Goal: Task Accomplishment & Management: Complete application form

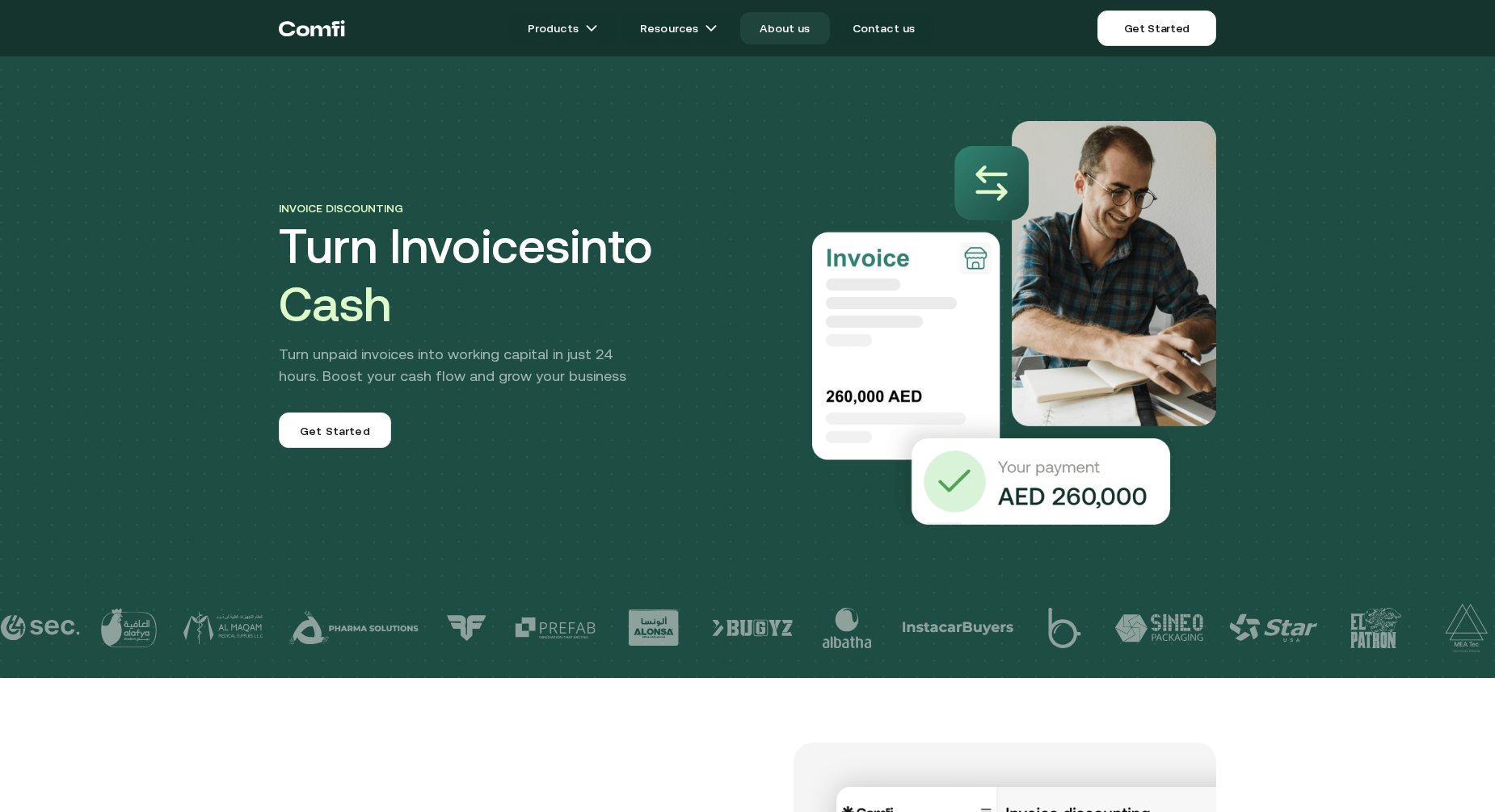
click at [808, 37] on link "About us" at bounding box center [784, 29] width 89 height 33
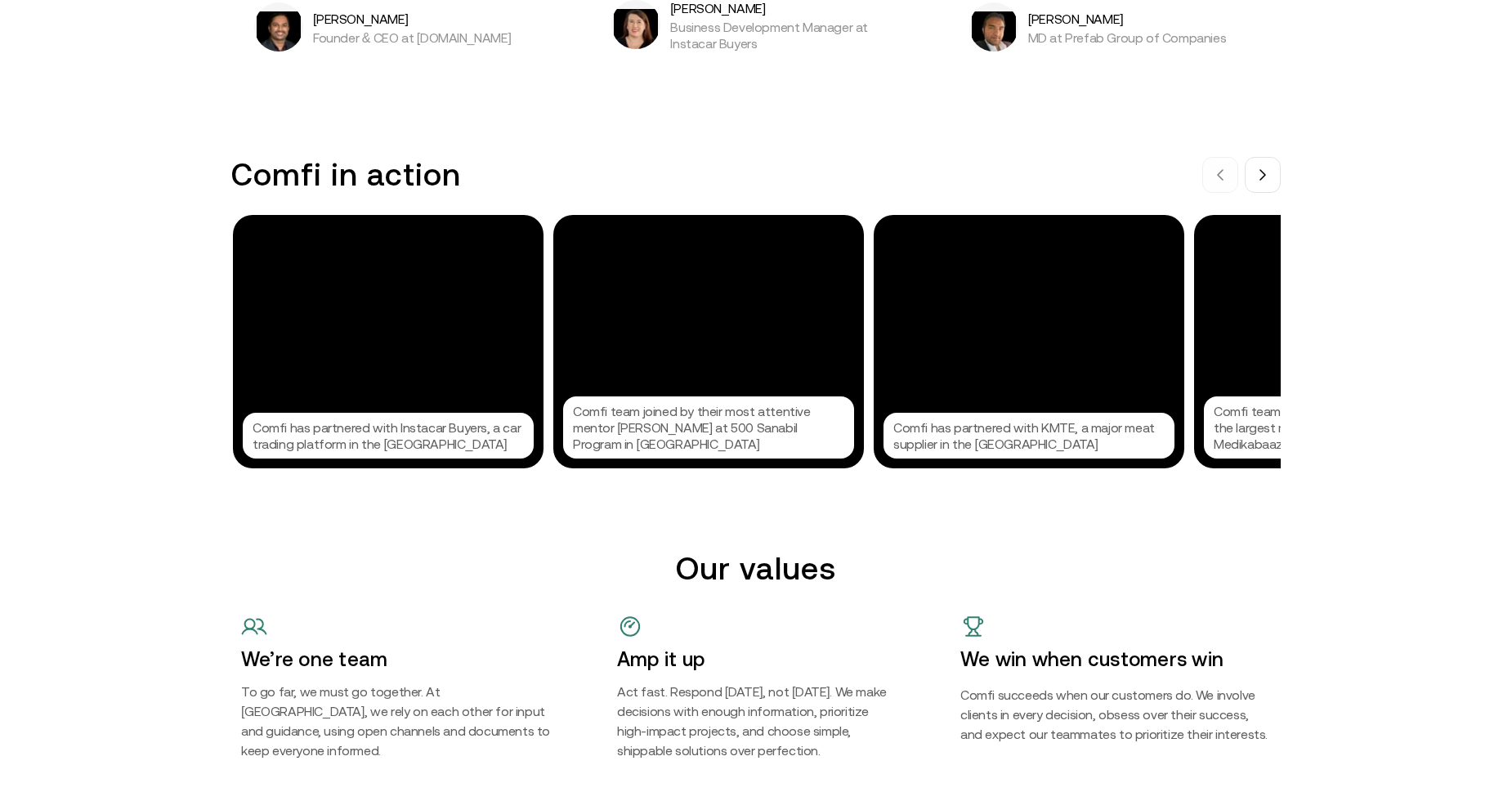
scroll to position [1540, 0]
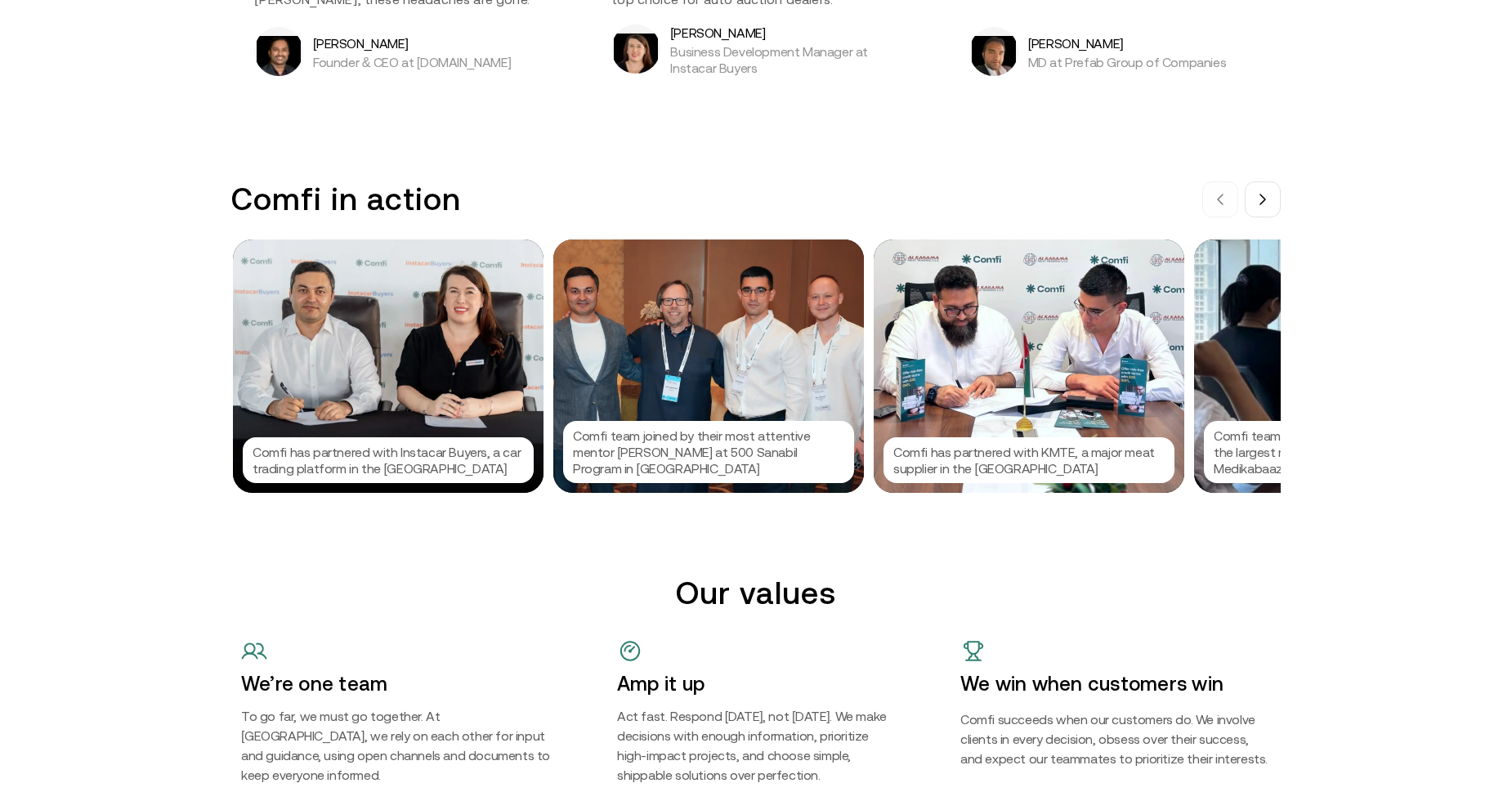
click at [397, 460] on p "Comfi has partnered with Instacar Buyers, a car trading platform in the [GEOGRA…" at bounding box center [388, 460] width 271 height 33
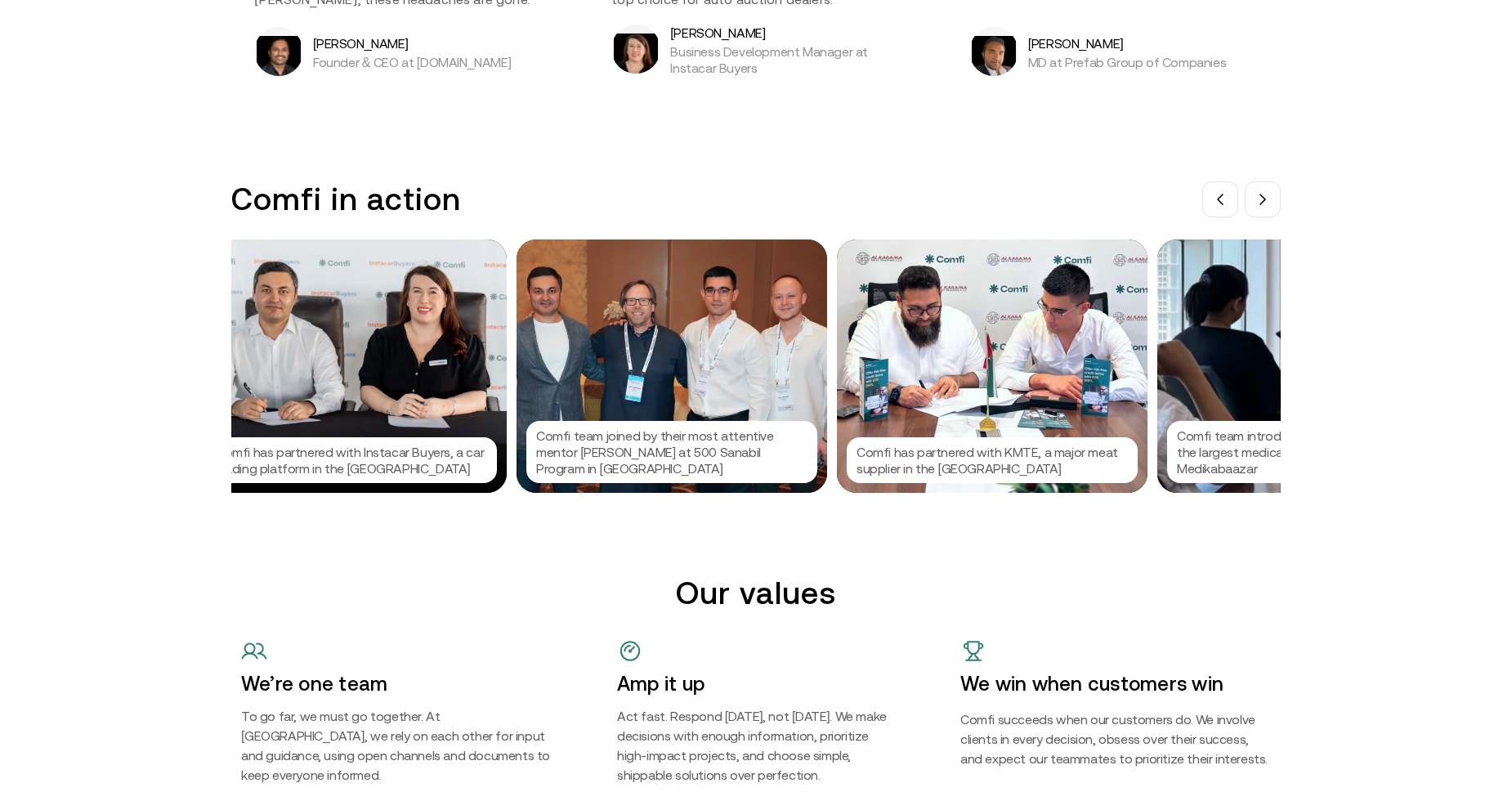
click at [722, 360] on div at bounding box center [756, 405] width 1512 height 810
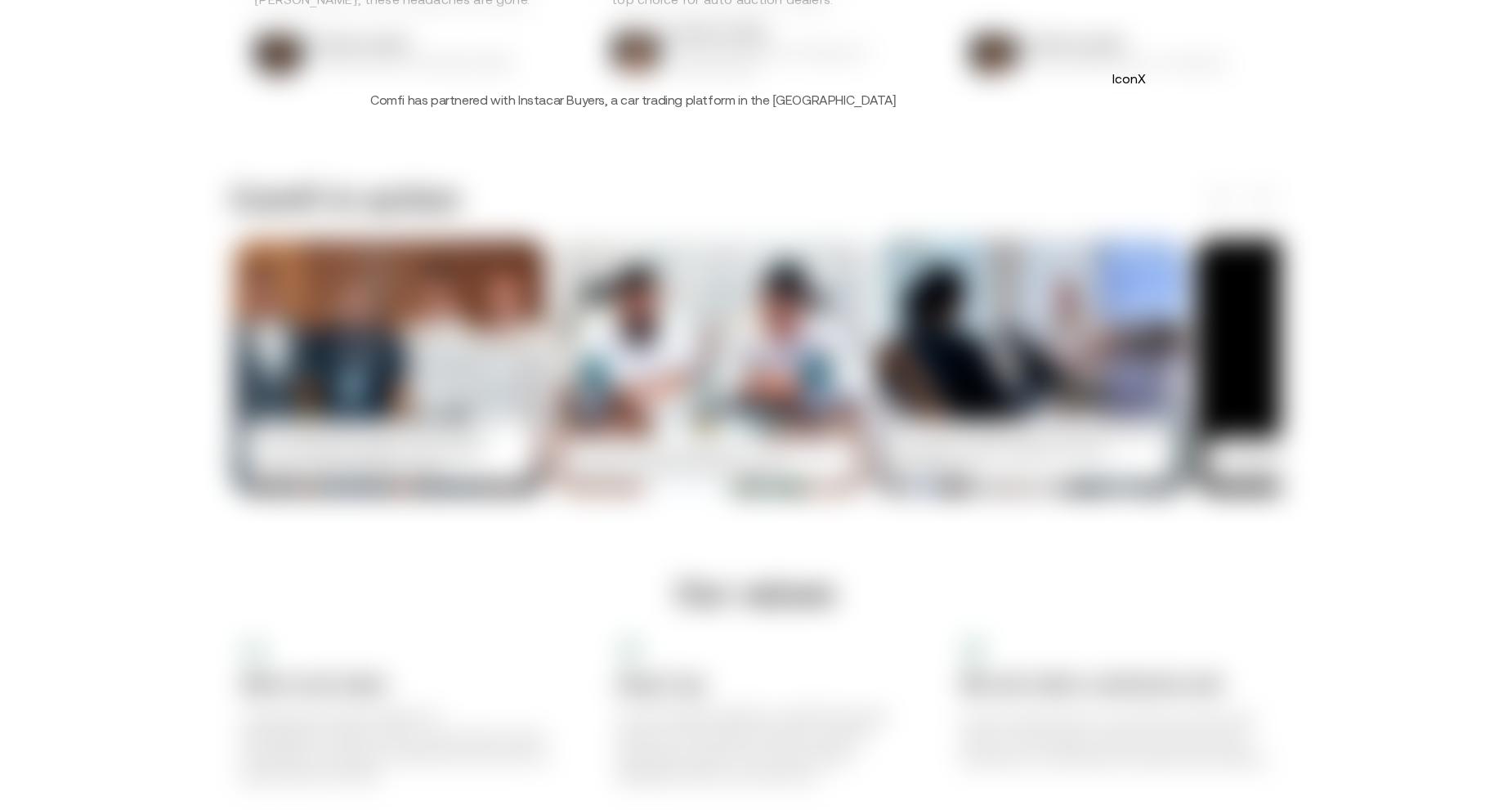
scroll to position [0, 320]
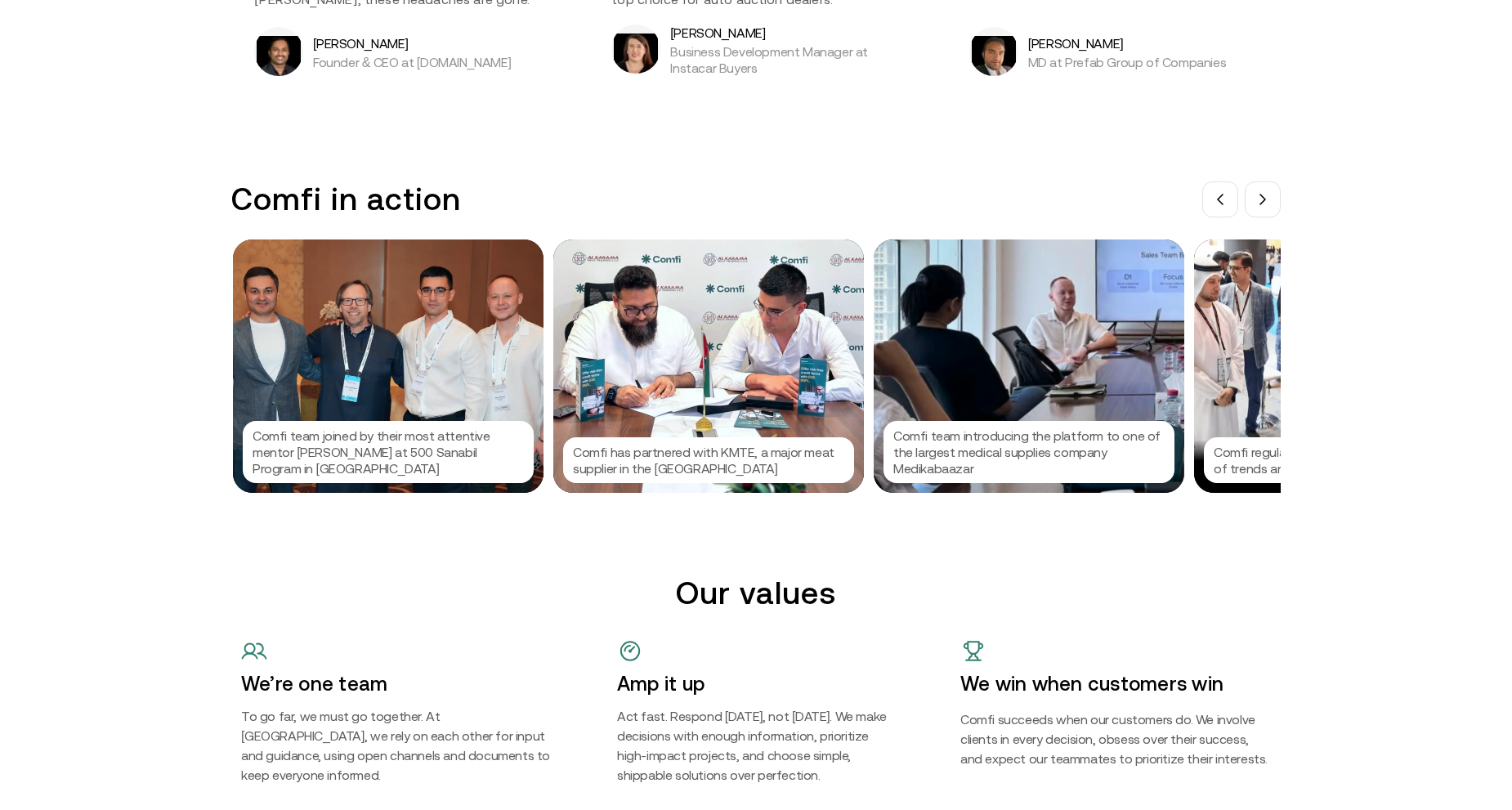
click at [1013, 362] on div "Comfi team introducing the platform to one of the largest medical supplies comp…" at bounding box center [1029, 366] width 311 height 253
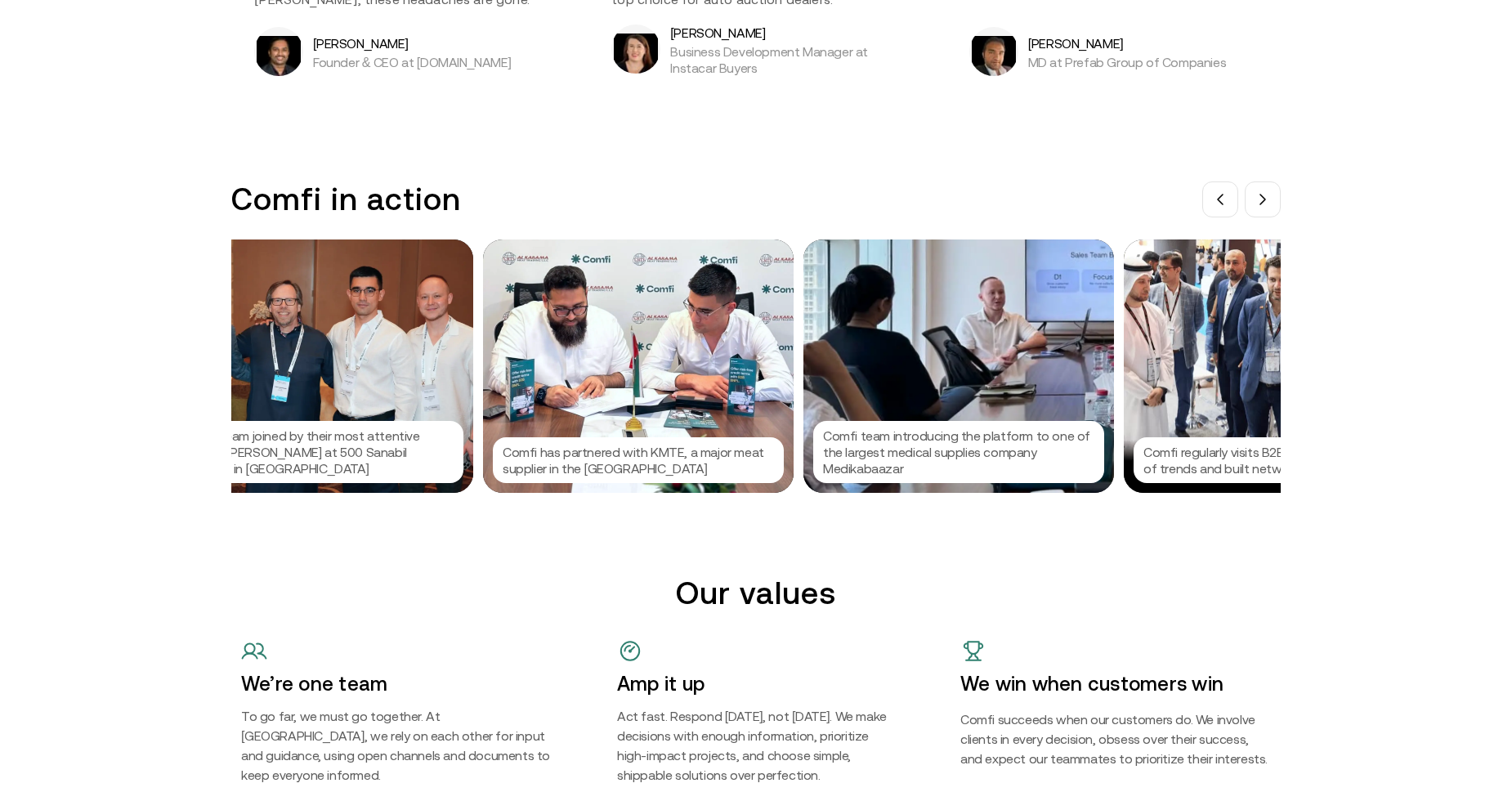
click at [1476, 282] on div at bounding box center [756, 405] width 1512 height 810
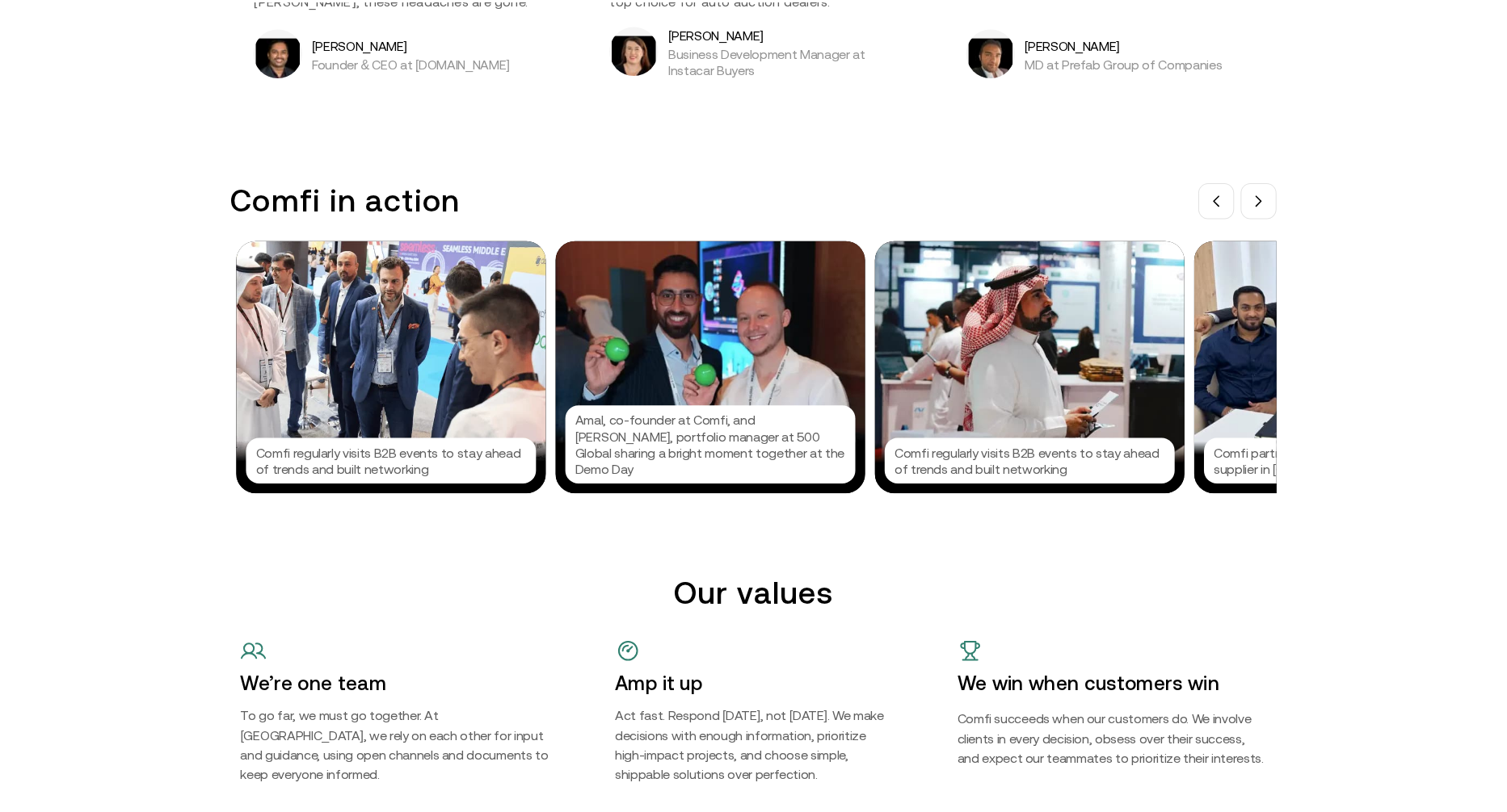
scroll to position [0, 1267]
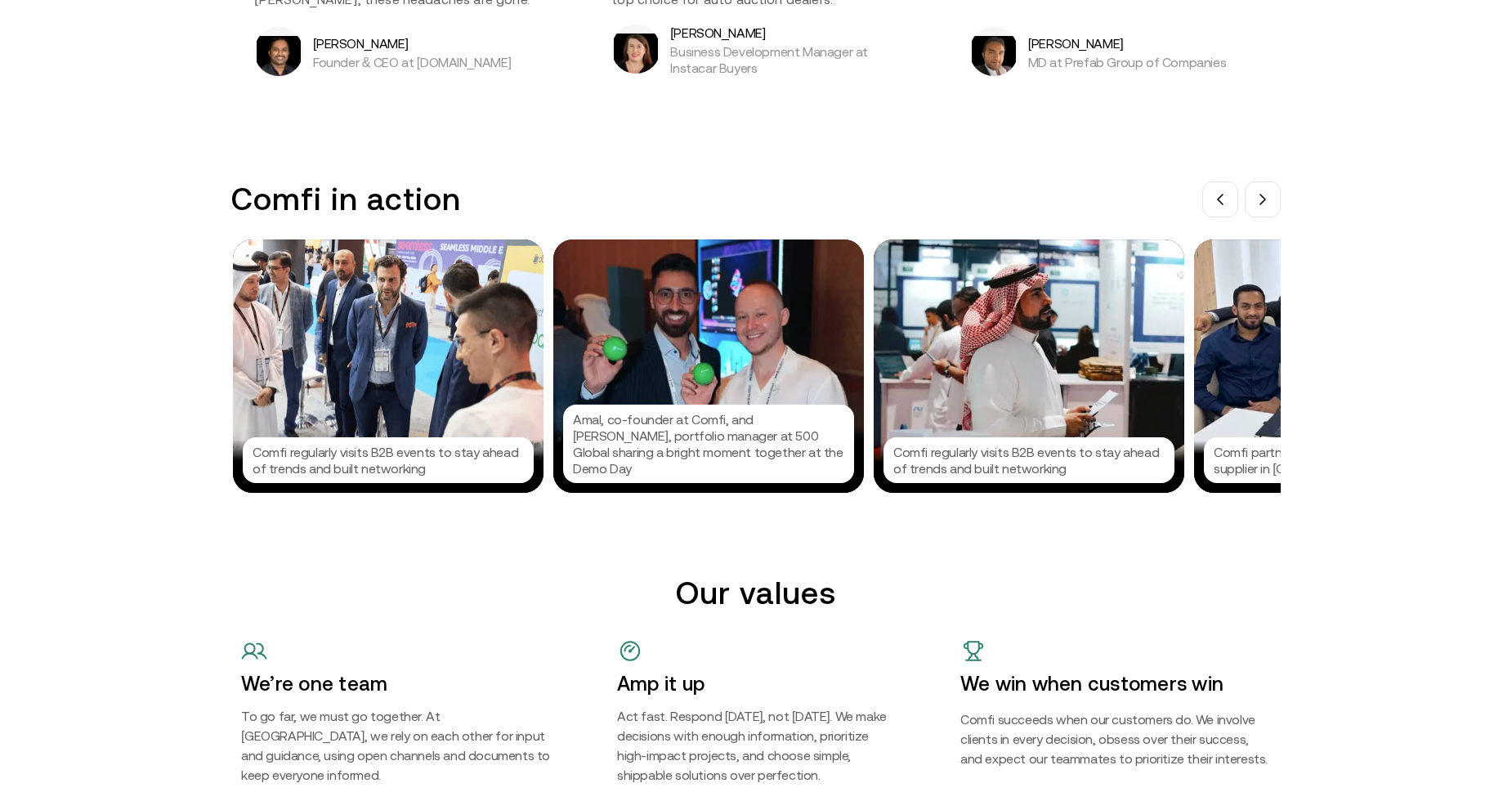
click at [1096, 374] on div "Comfi regularly visits B2B events to stay ahead of trends and built networking" at bounding box center [1029, 366] width 311 height 253
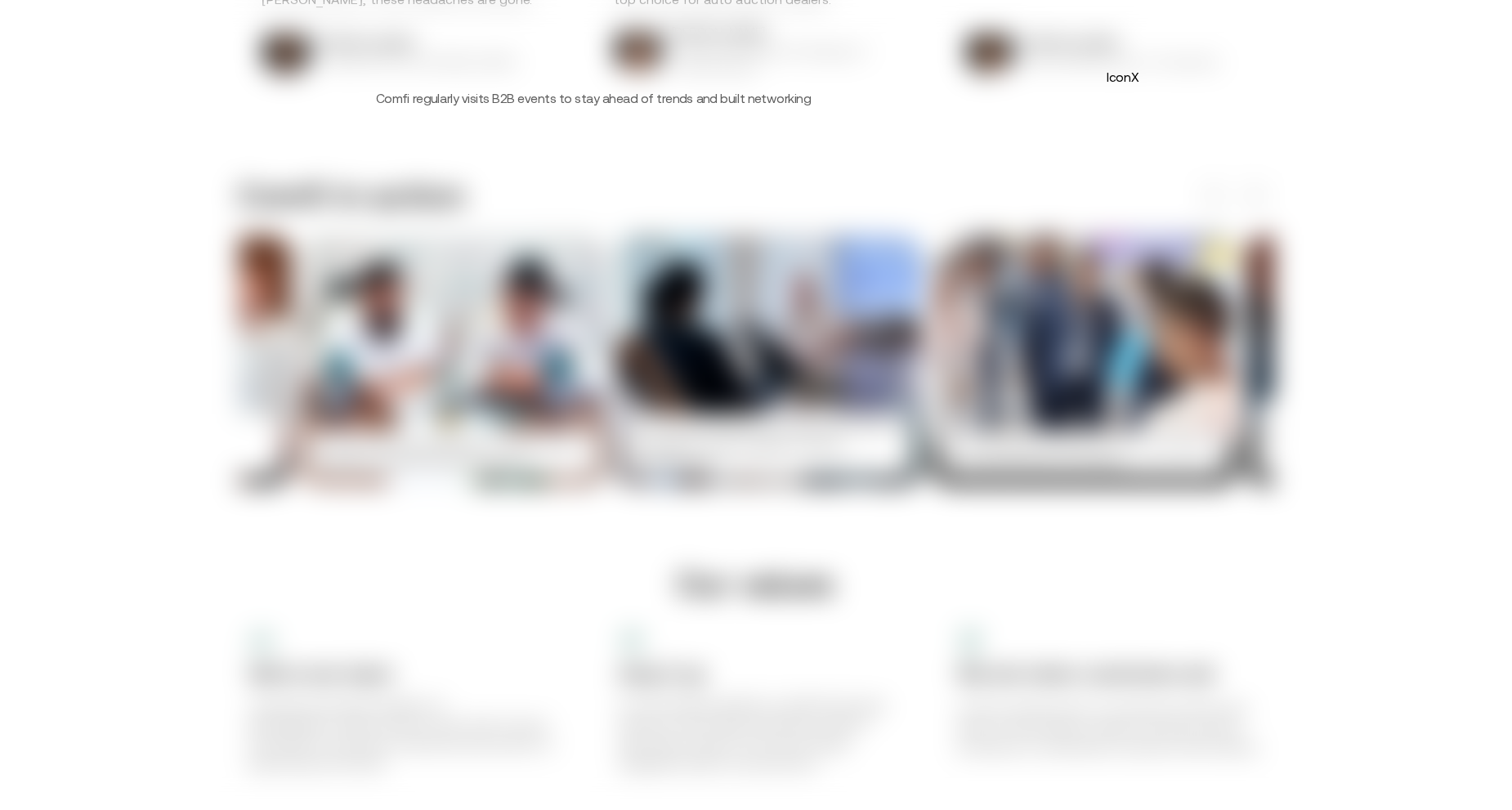
scroll to position [0, 595]
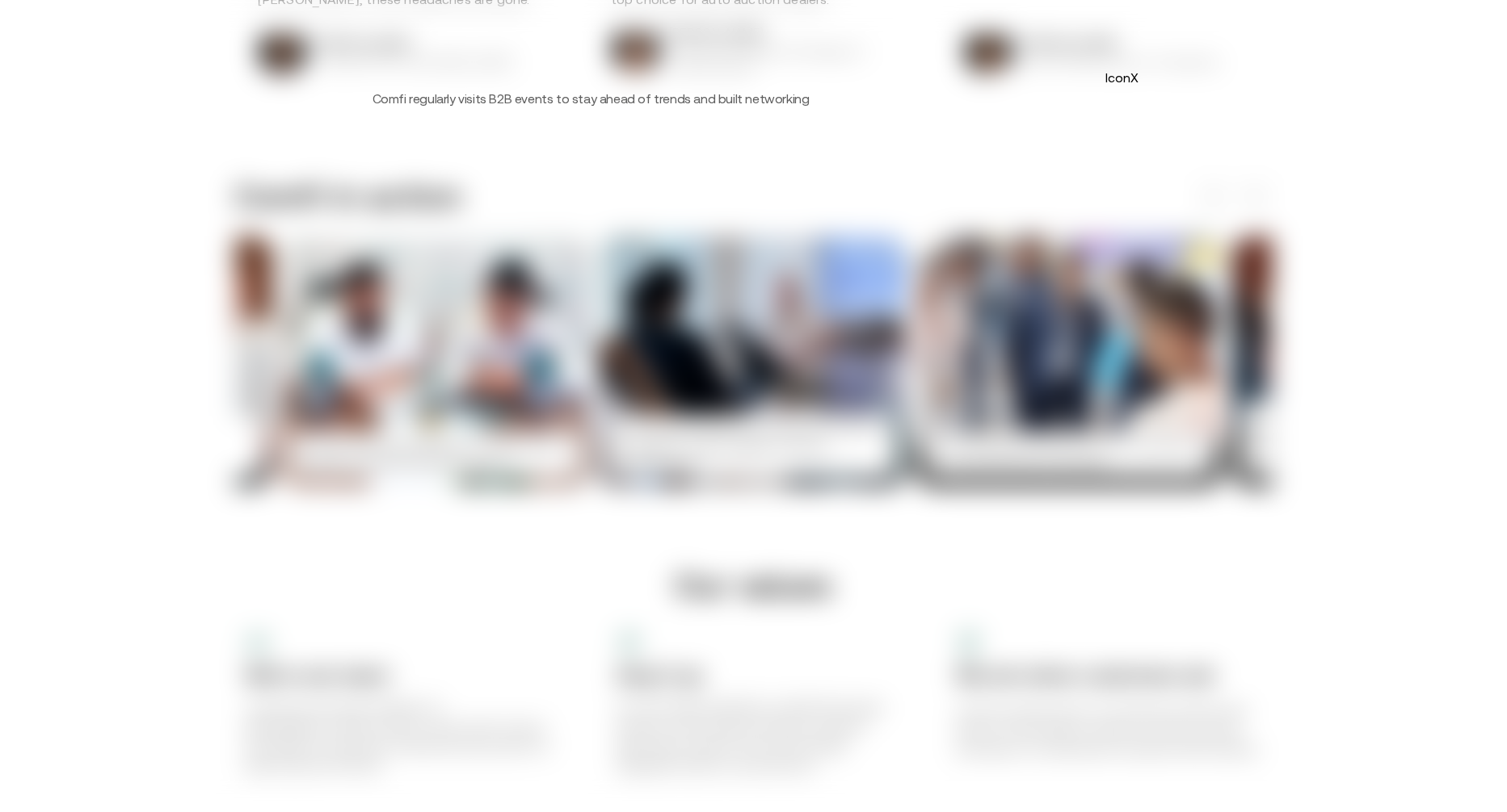
click at [1120, 84] on button "IconX" at bounding box center [1122, 78] width 26 height 26
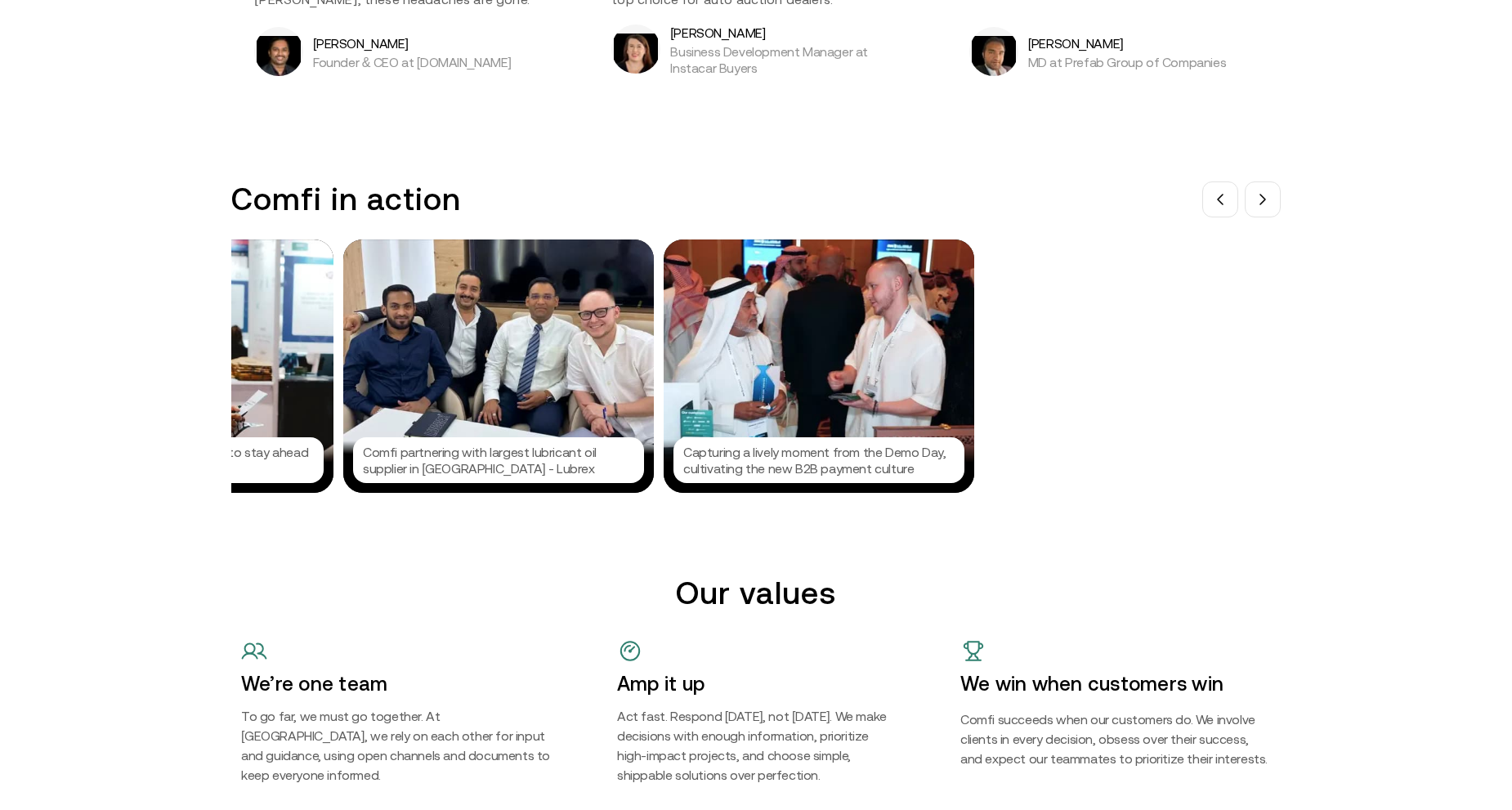
scroll to position [0, 2170]
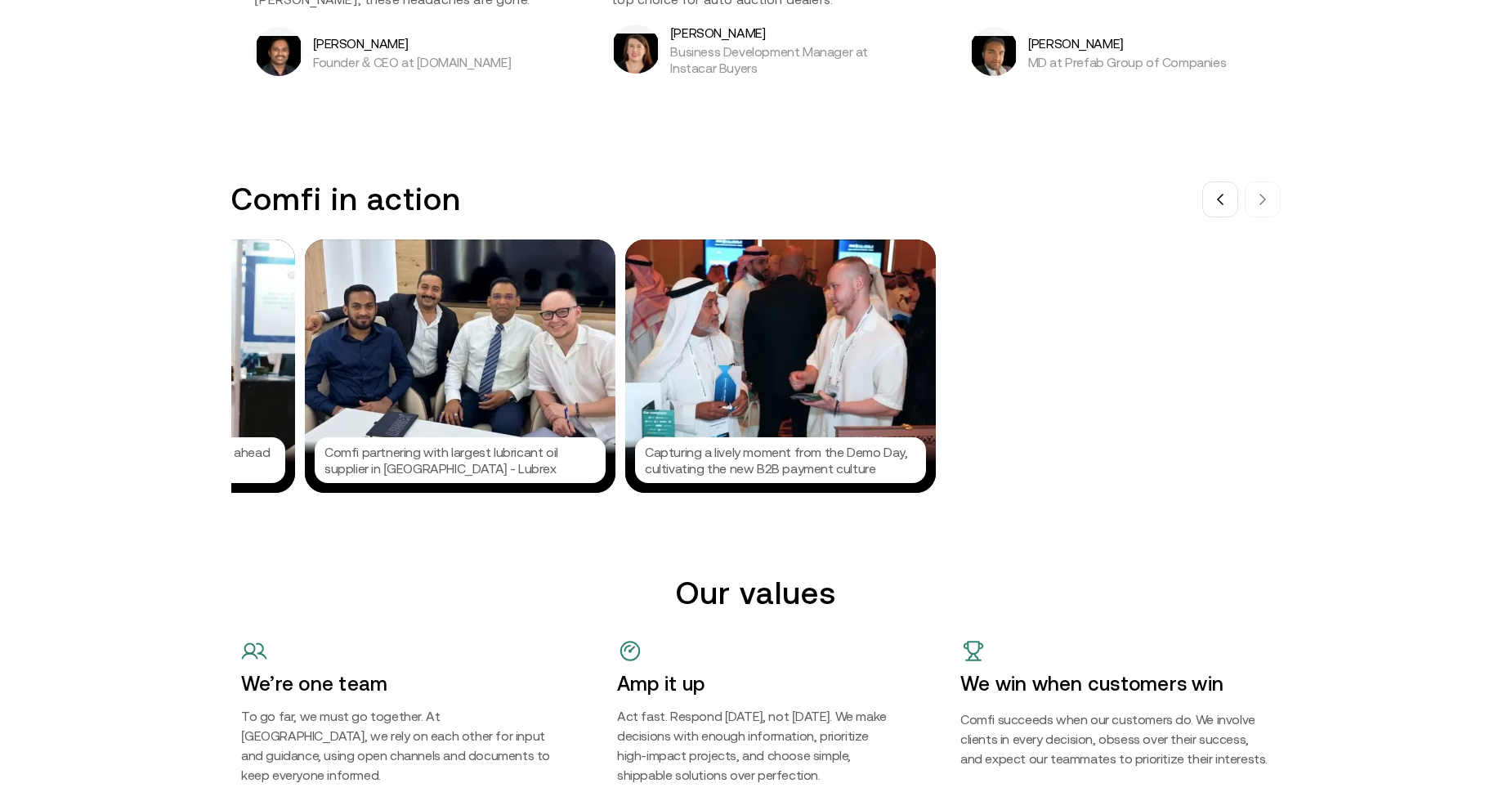
click at [757, 316] on div "Capturing a lively moment from the Demo Day, cultivating the new B2B payment cu…" at bounding box center [780, 366] width 311 height 253
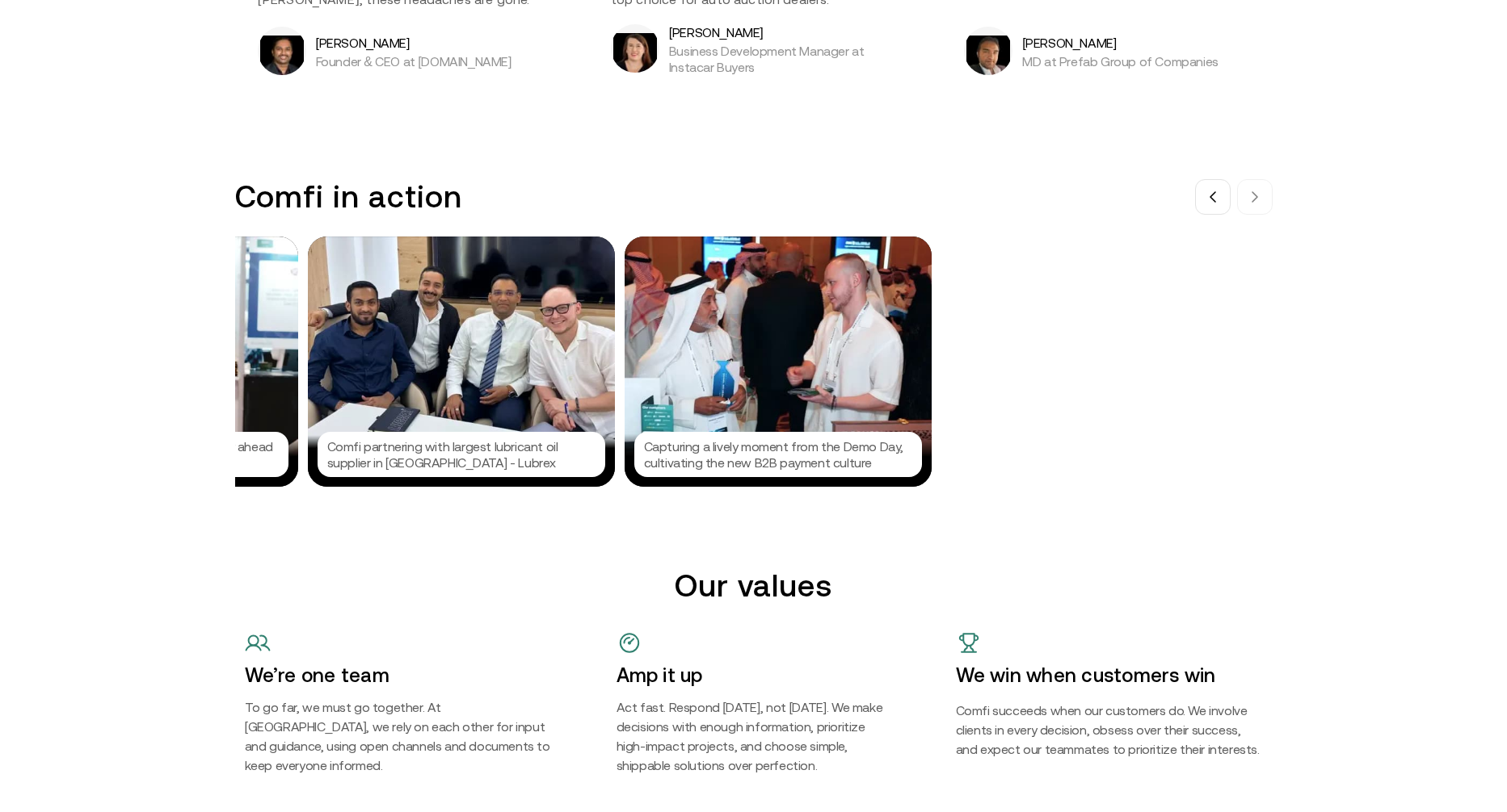
click at [792, 141] on div at bounding box center [754, 406] width 1507 height 812
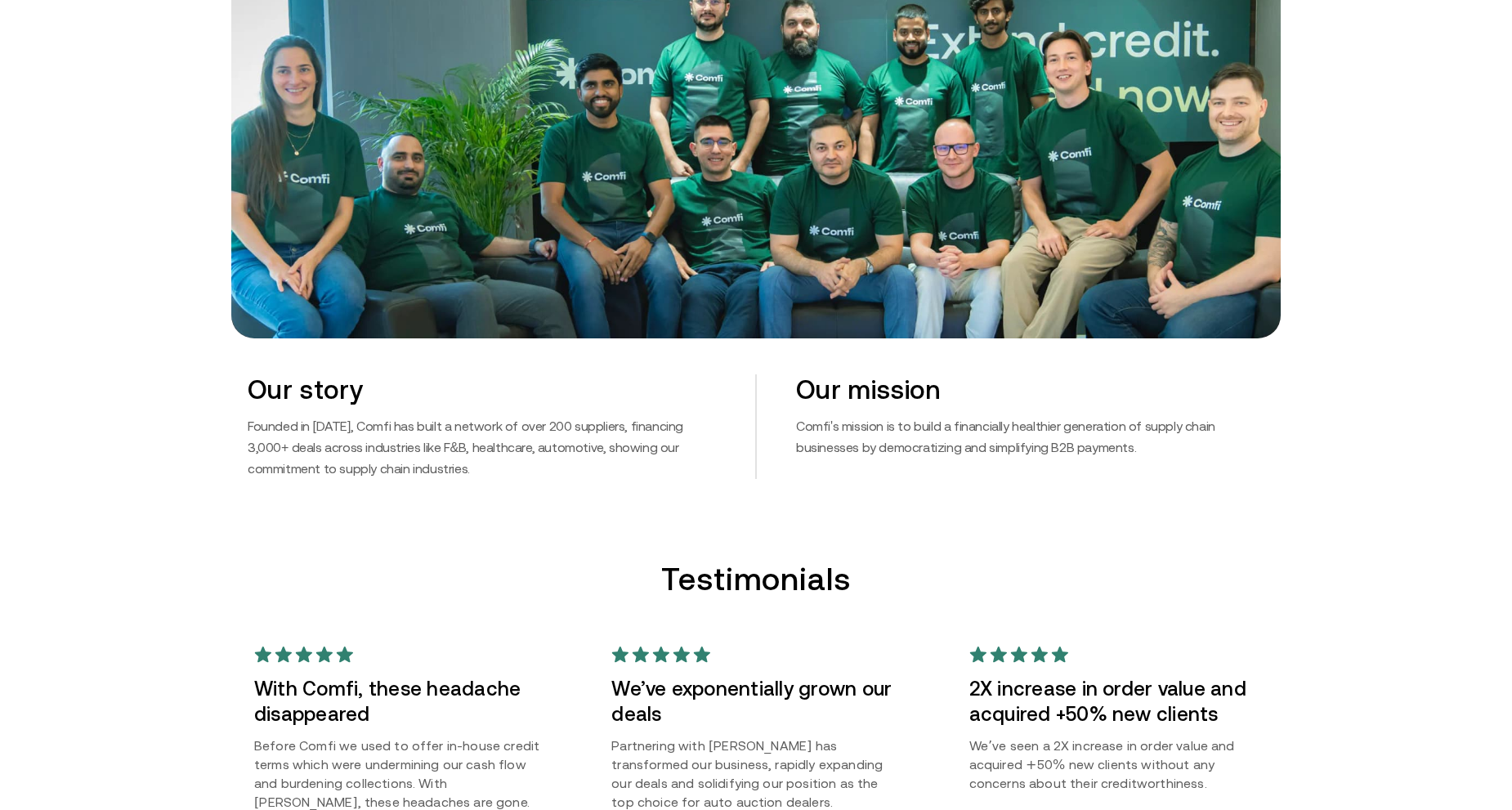
scroll to position [478, 0]
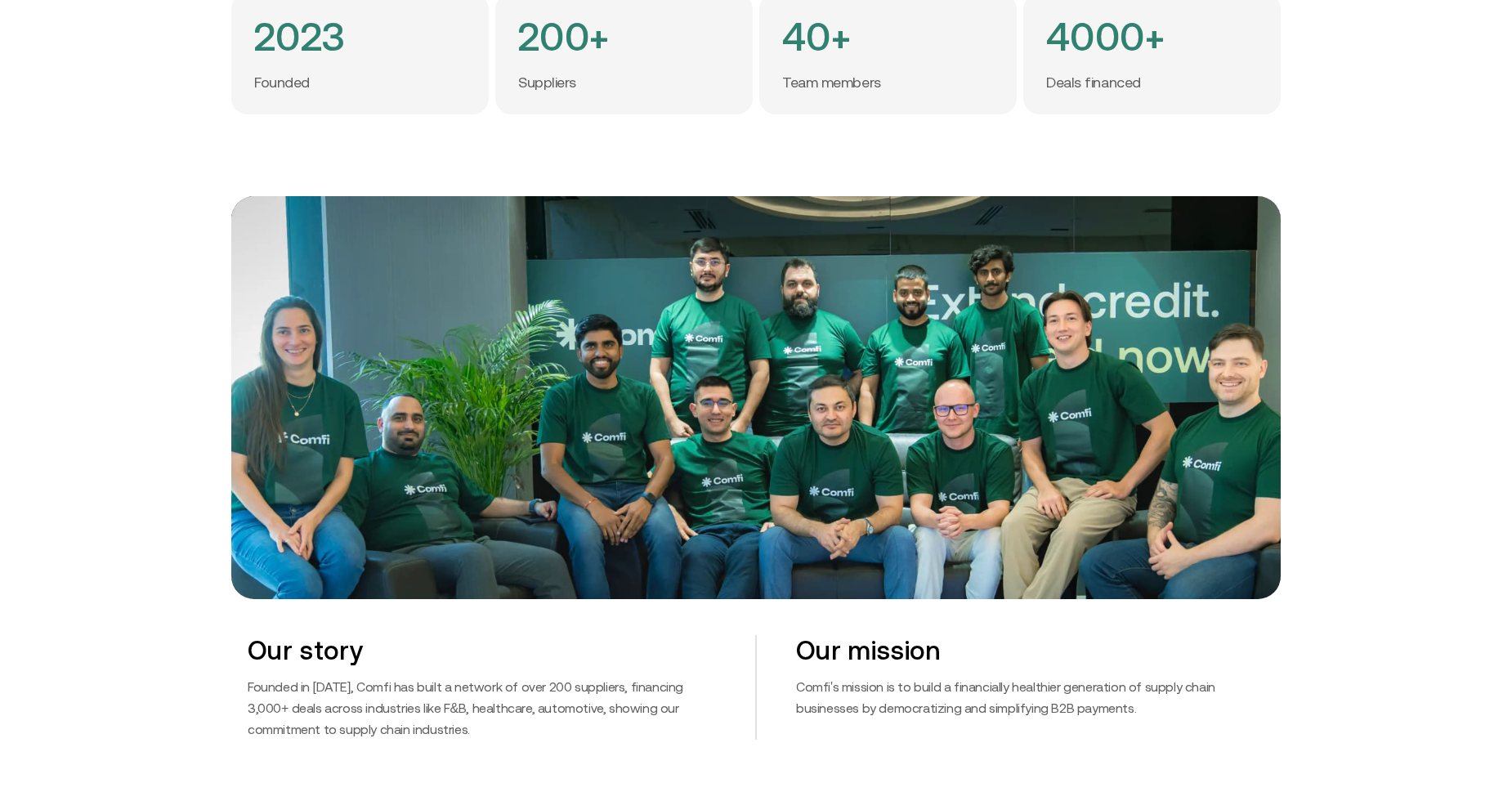
click at [578, 315] on img at bounding box center [756, 397] width 1049 height 402
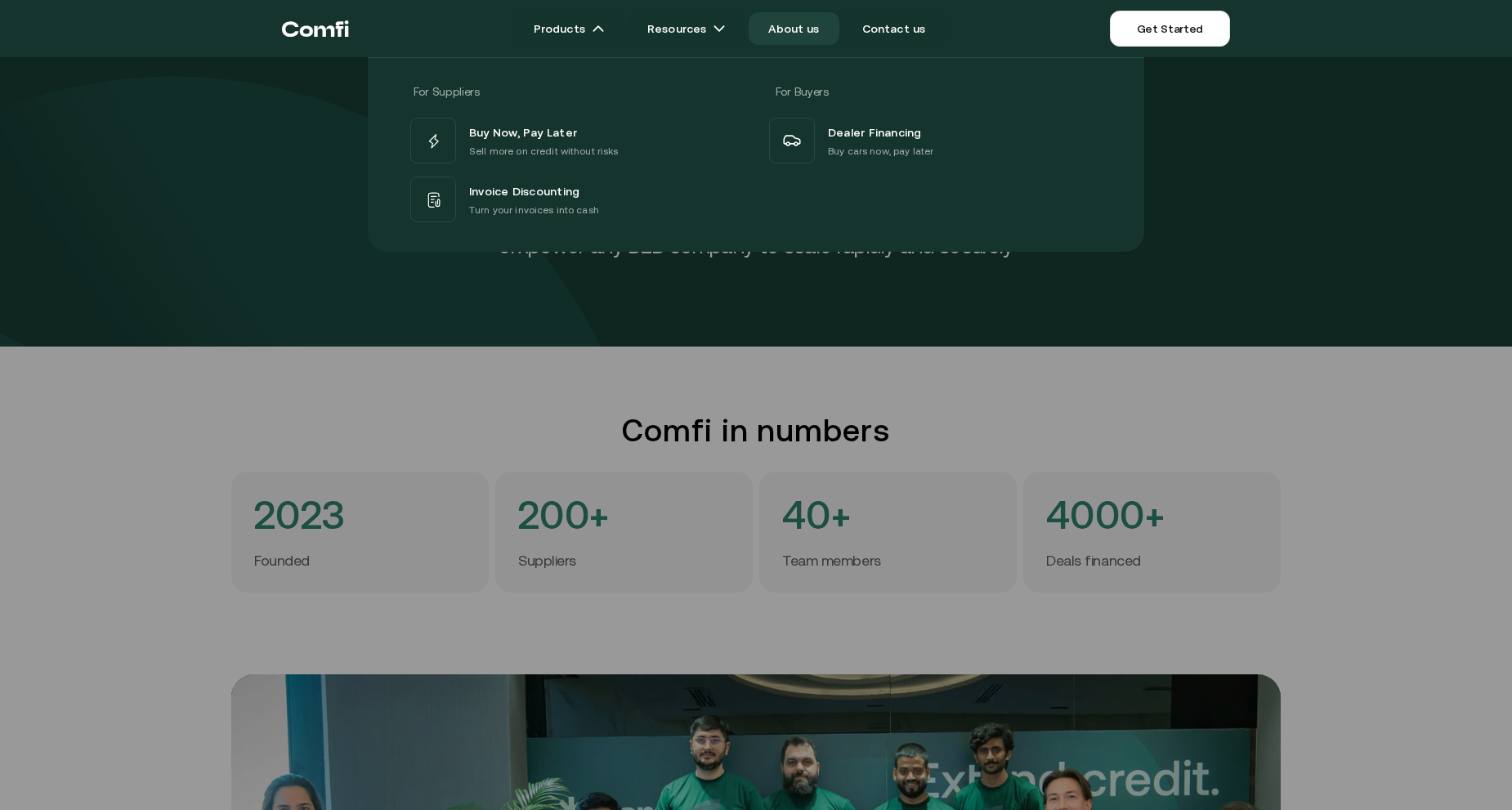
scroll to position [0, 2170]
click at [1295, 342] on div at bounding box center [756, 462] width 1512 height 810
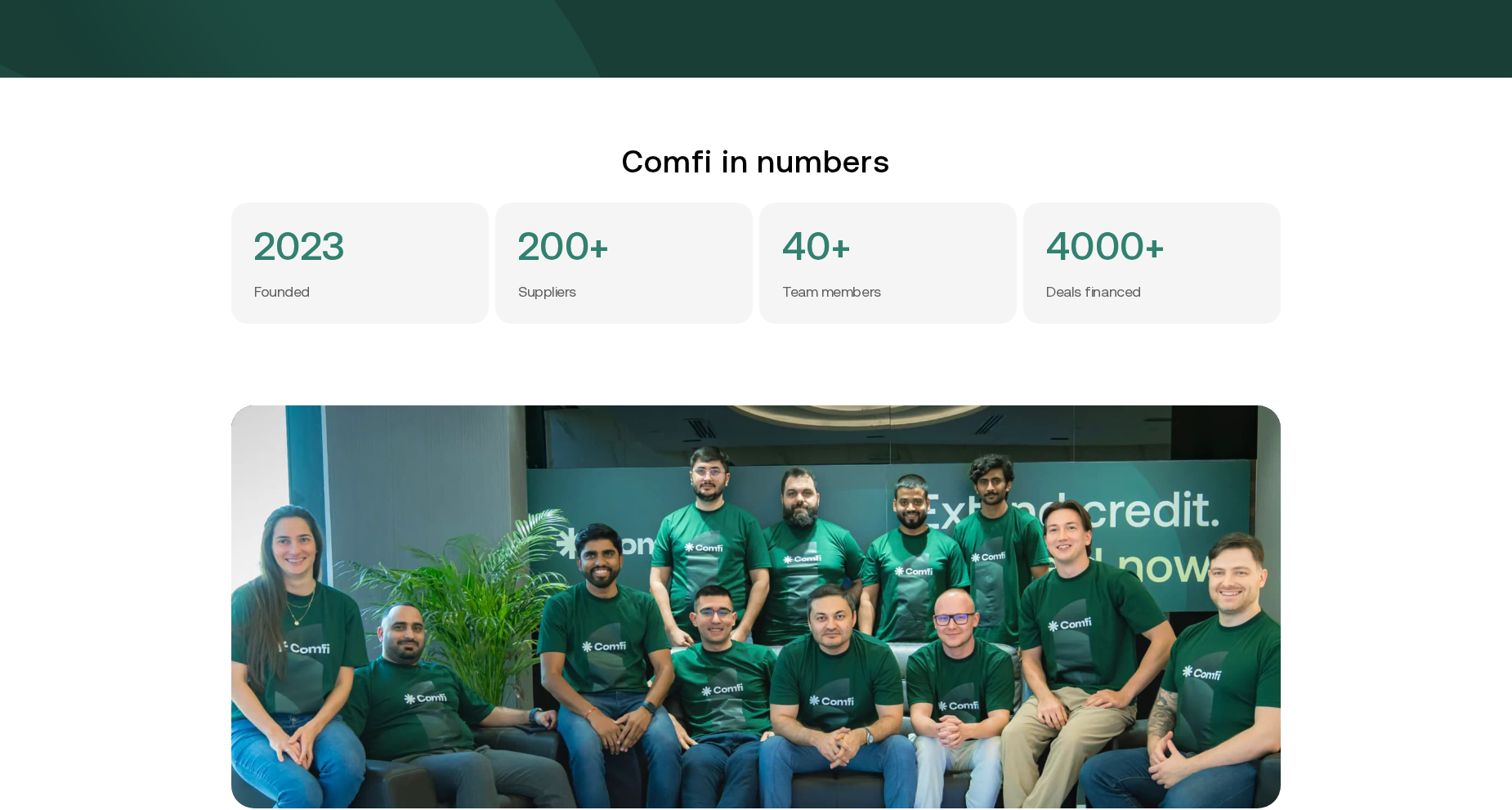
scroll to position [0, 0]
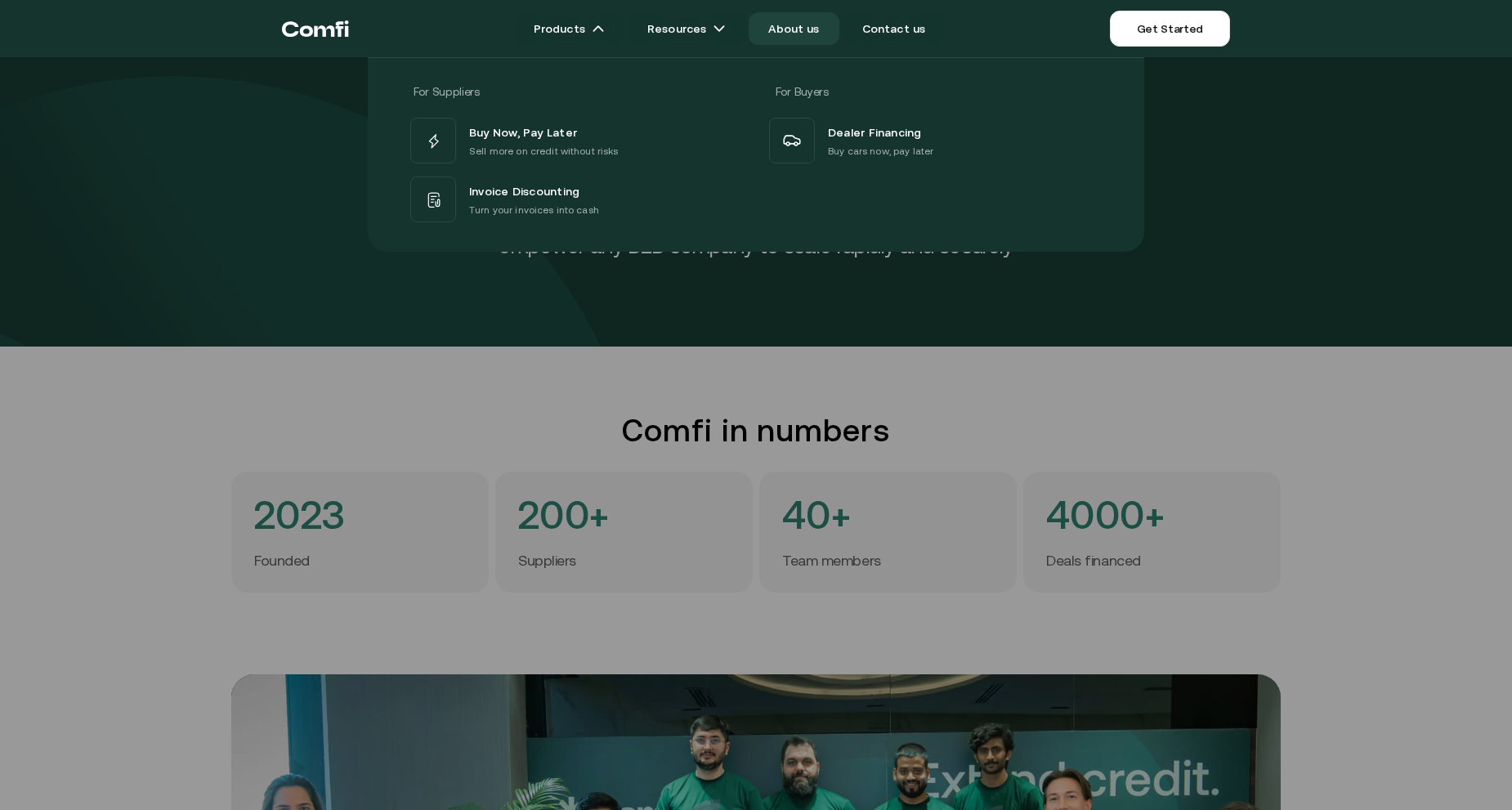
click at [326, 27] on icon "Return to the top of the Comfi home page" at bounding box center [315, 28] width 67 height 49
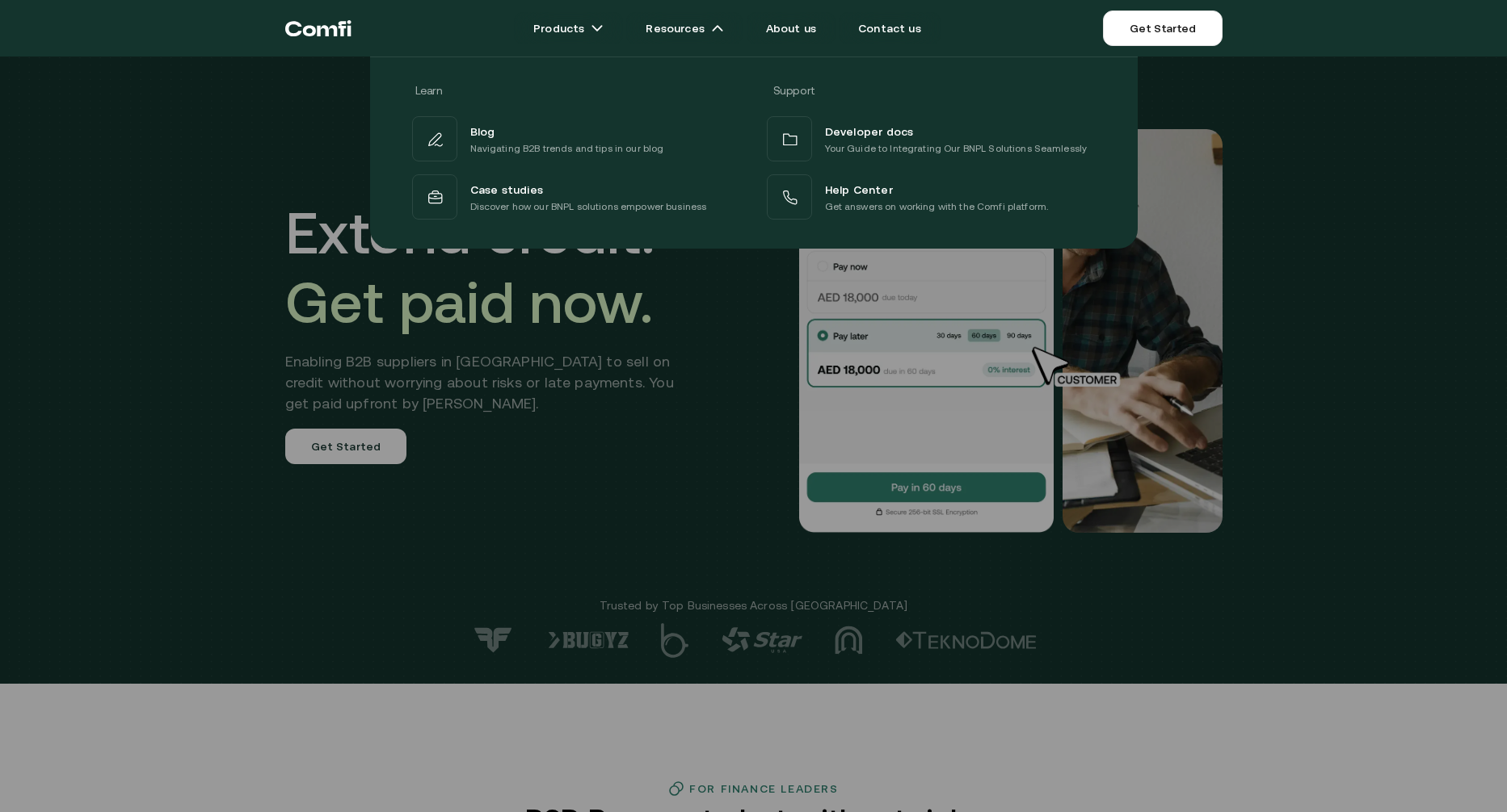
click at [723, 417] on div at bounding box center [754, 462] width 1507 height 812
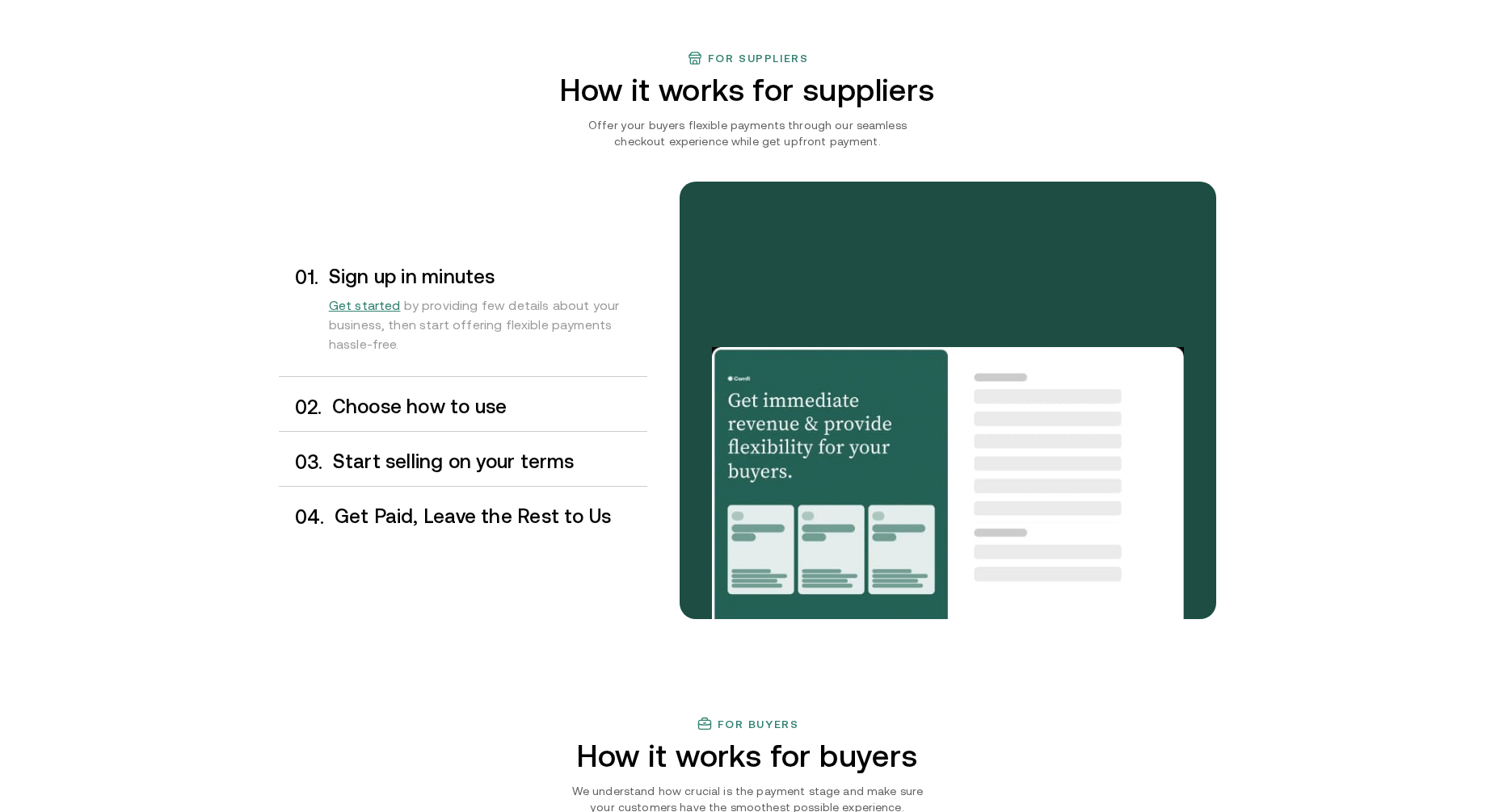
scroll to position [1211, 0]
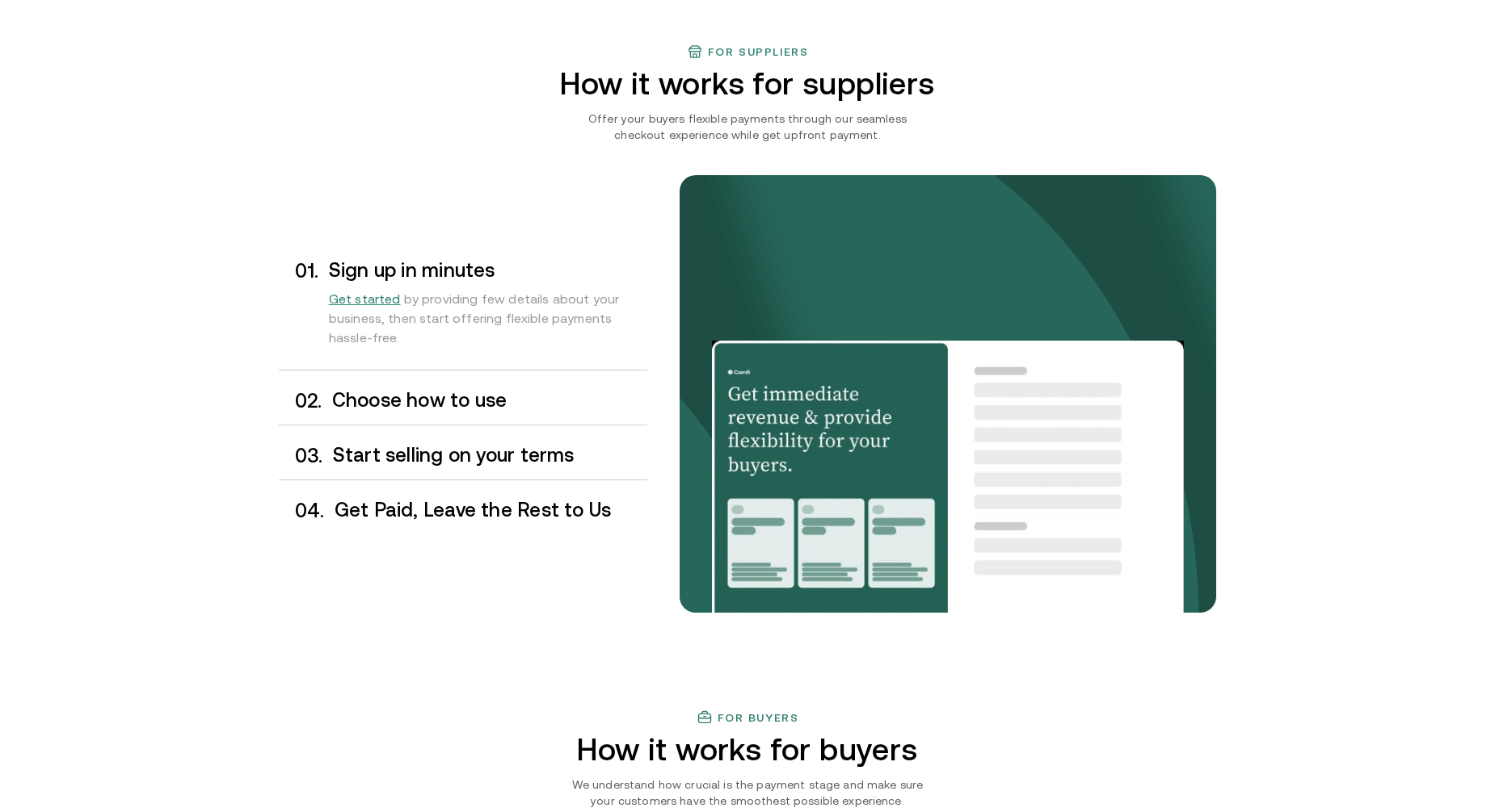
click at [411, 383] on div "0 2 . Choose how to use" at bounding box center [463, 401] width 369 height 47
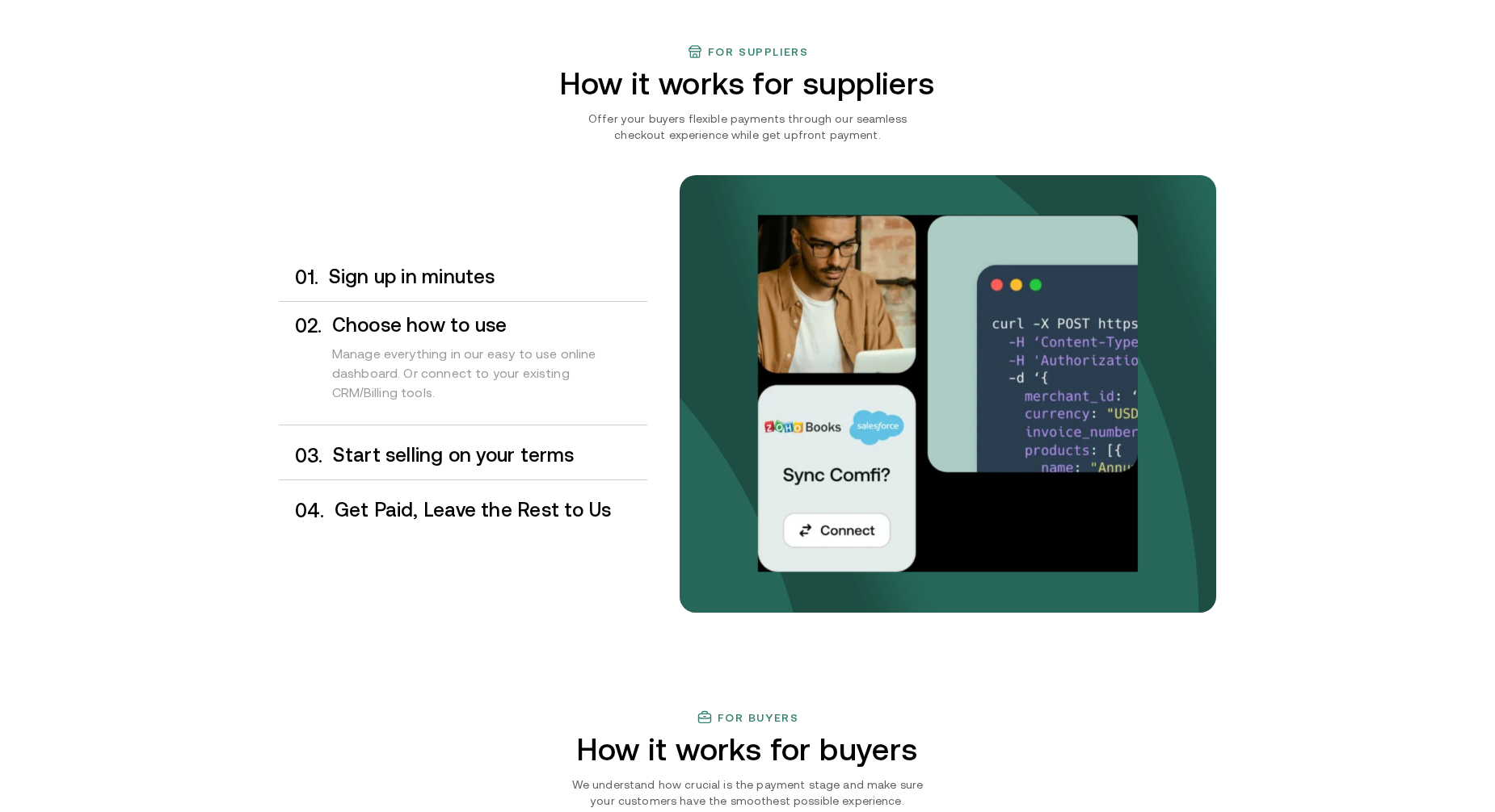
click at [424, 455] on h3 "Start selling on your terms" at bounding box center [490, 456] width 315 height 21
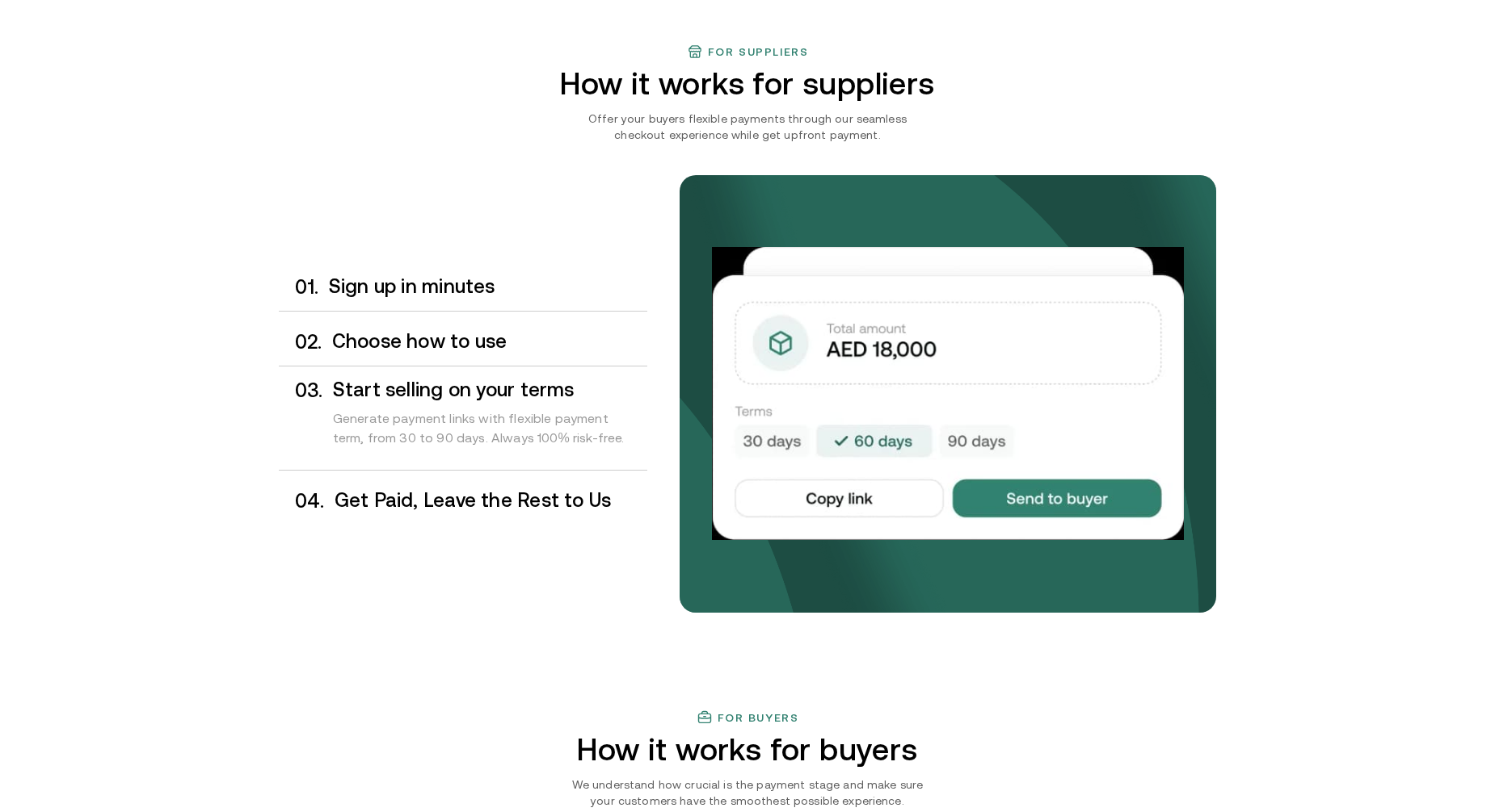
click at [450, 490] on h3 "Get Paid, Leave the Rest to Us" at bounding box center [490, 501] width 313 height 21
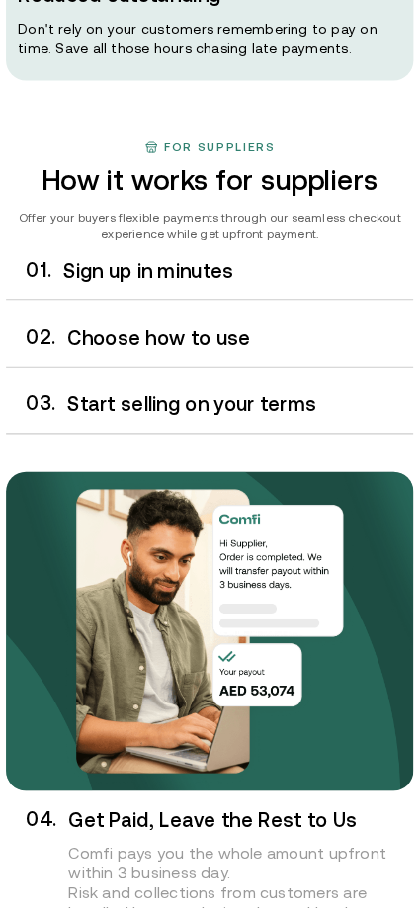
scroll to position [1825, 0]
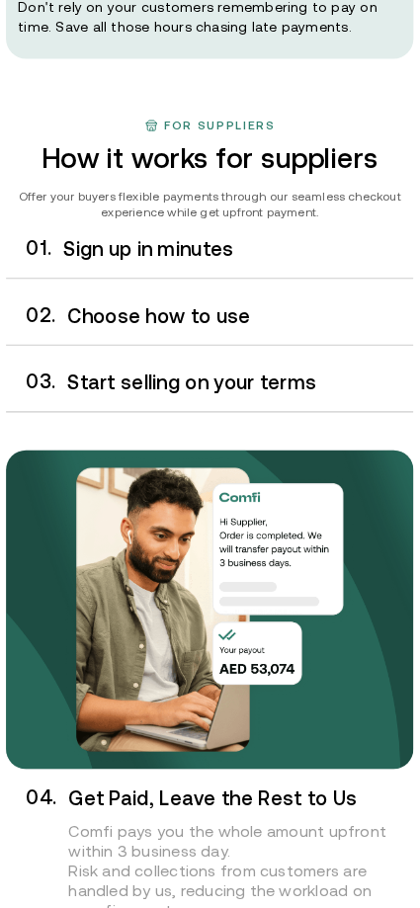
click at [129, 265] on h3 "Sign up in minutes" at bounding box center [238, 254] width 347 height 26
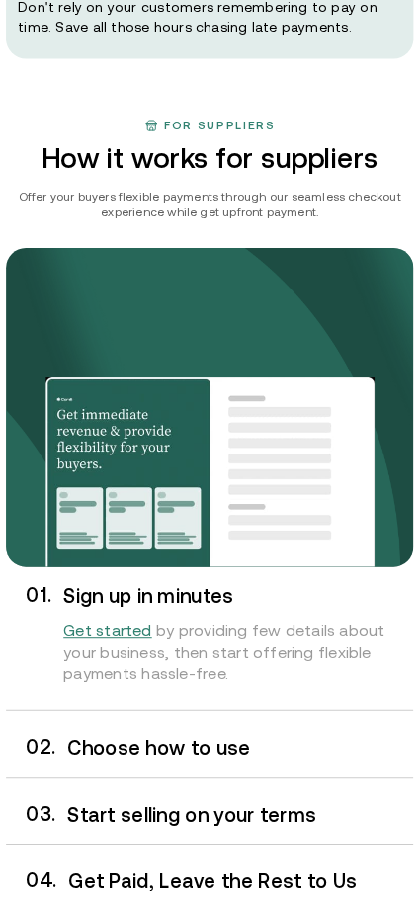
click at [172, 743] on h3 "Choose how to use" at bounding box center [240, 749] width 343 height 26
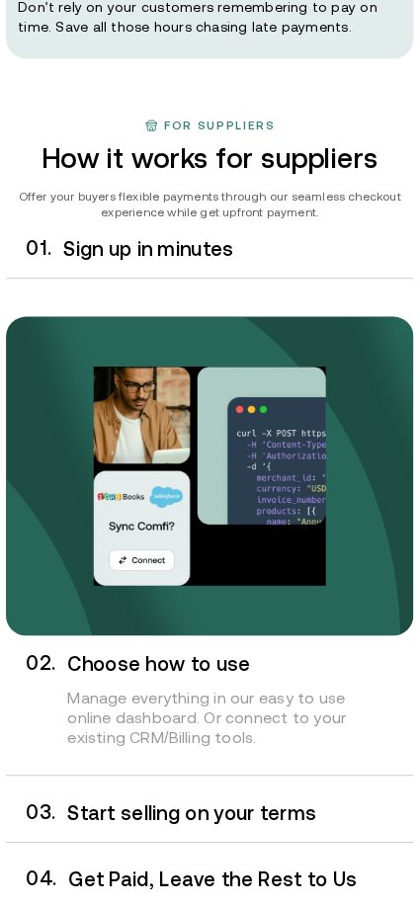
click at [169, 676] on h3 "Choose how to use" at bounding box center [240, 666] width 343 height 26
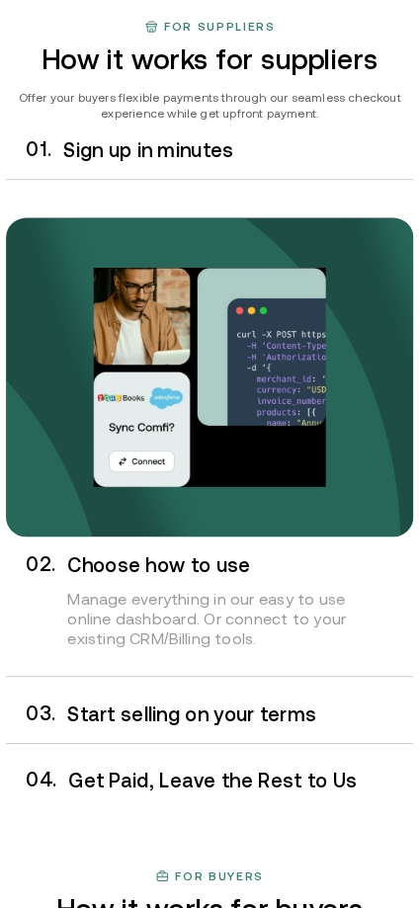
click at [153, 706] on h3 "Start selling on your terms" at bounding box center [240, 716] width 343 height 26
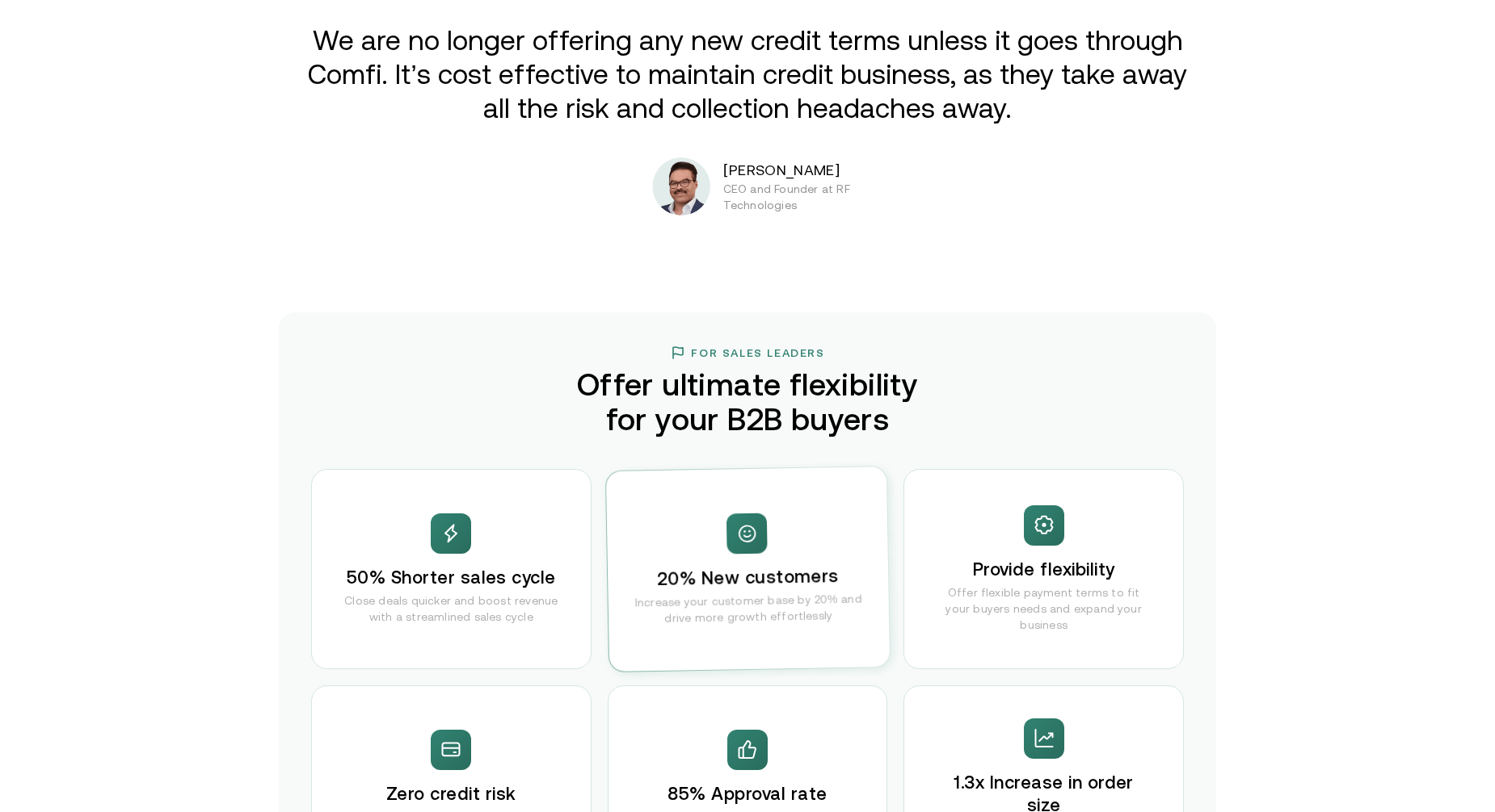
scroll to position [2955, 0]
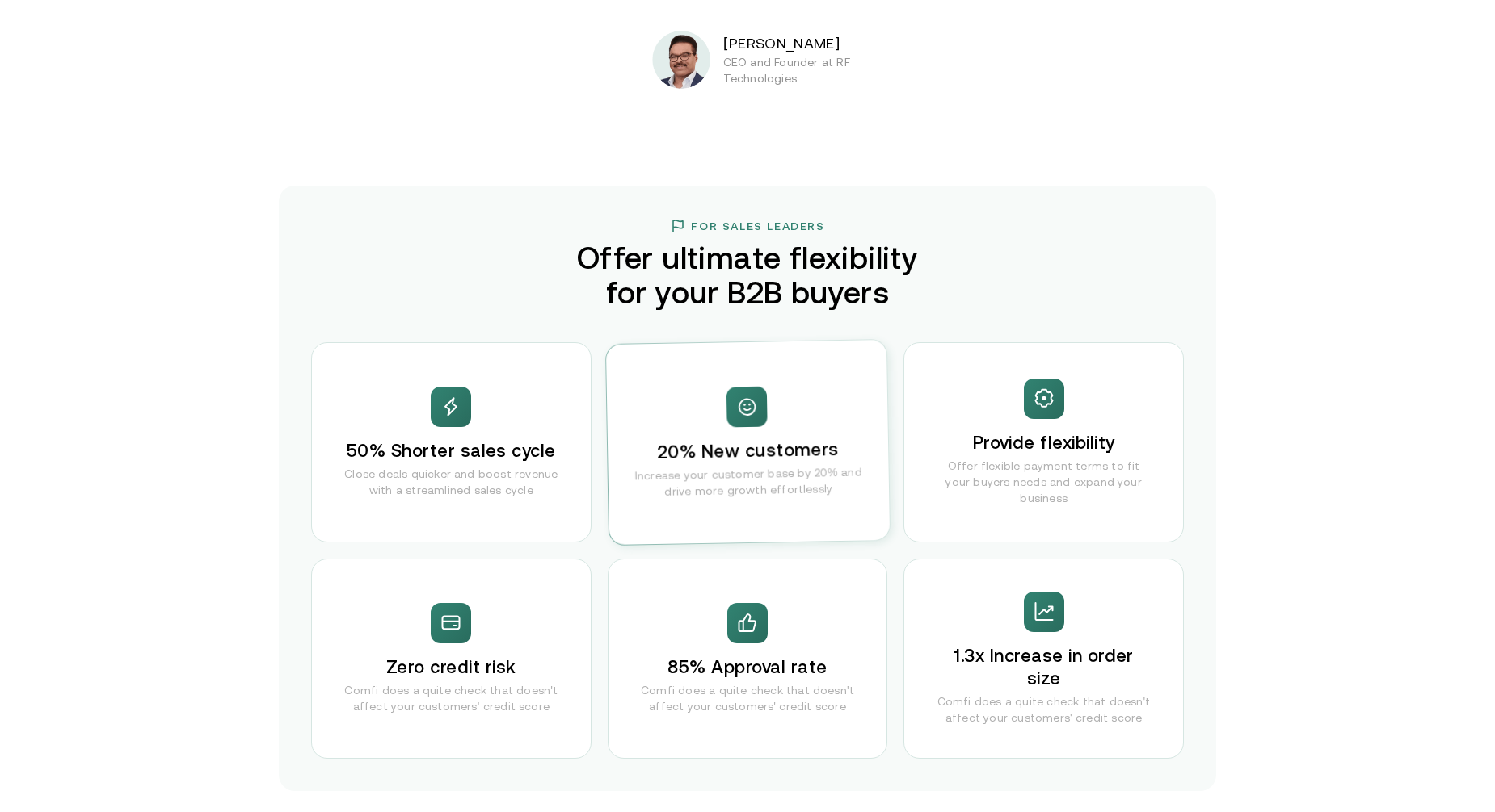
click at [451, 434] on div "50% Shorter sales cycle Close deals quicker and boost revenue with a streamline…" at bounding box center [451, 442] width 280 height 200
click at [754, 424] on div at bounding box center [747, 407] width 41 height 41
click at [934, 441] on div "Provide flexibility Offer flexible payment terms to fit your buyers needs and e…" at bounding box center [1043, 442] width 280 height 200
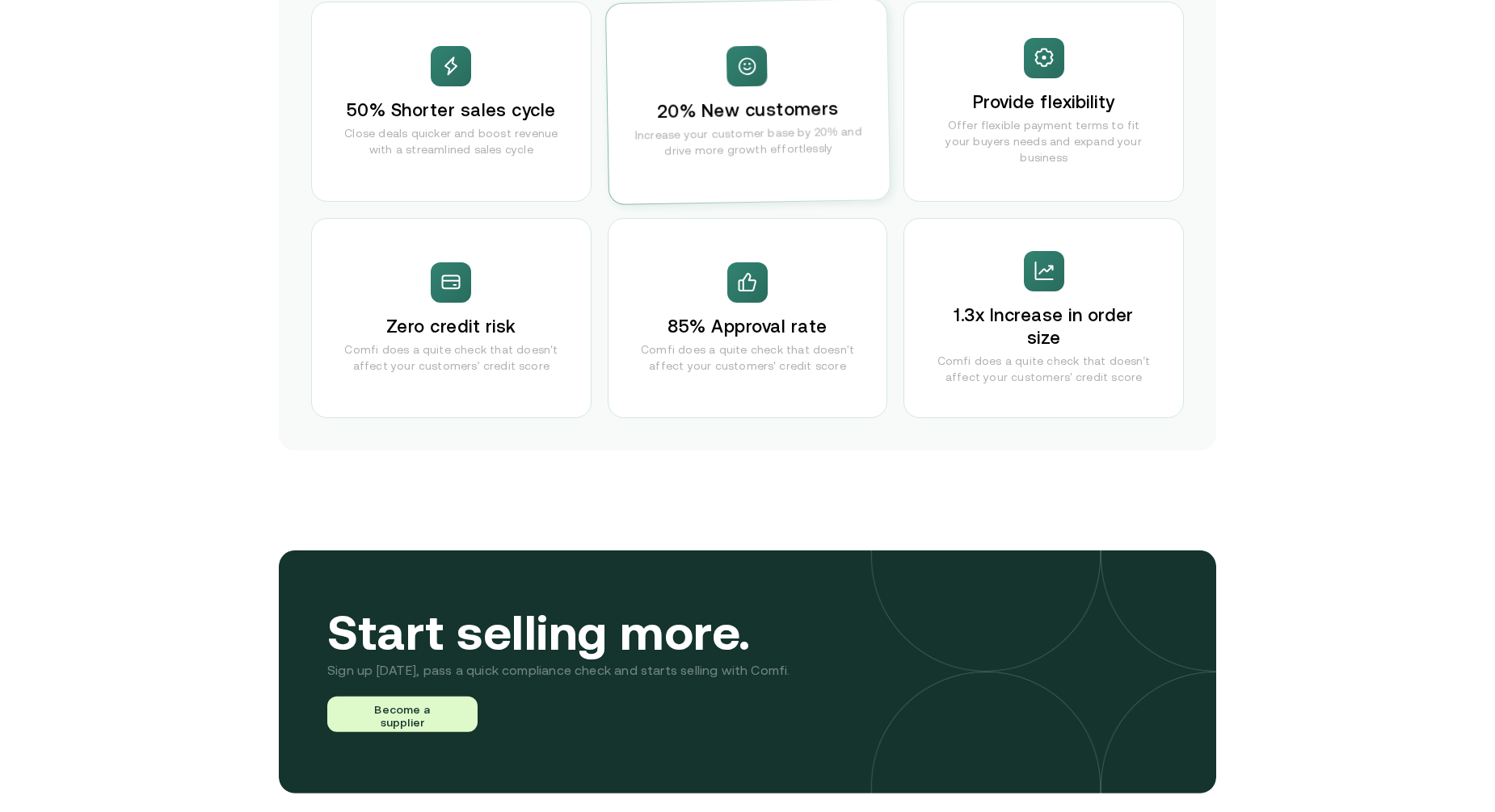
scroll to position [3520, 0]
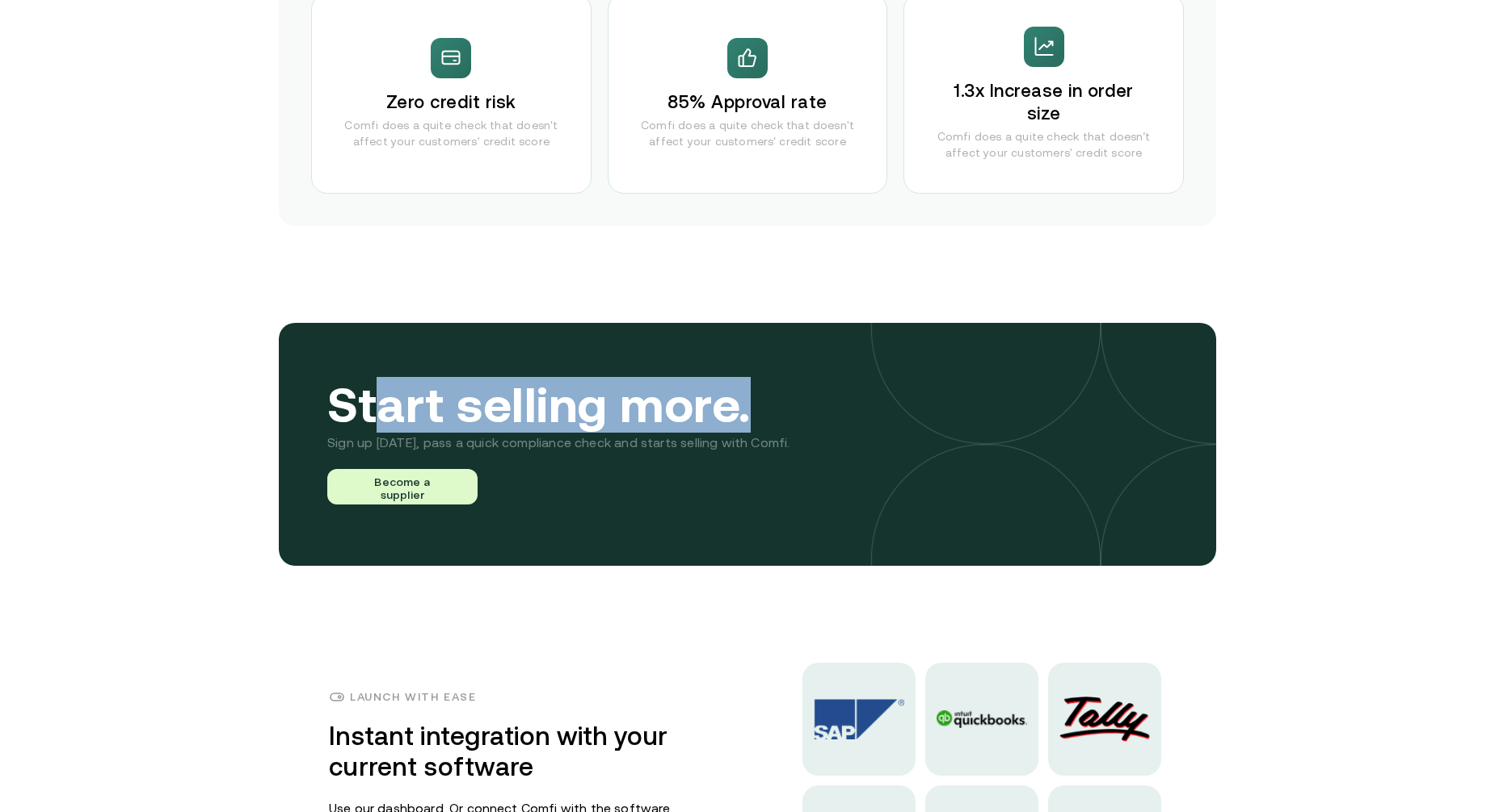
drag, startPoint x: 392, startPoint y: 423, endPoint x: 886, endPoint y: 419, distance: 494.0
click at [886, 419] on div "Start selling more. Sign up today, pass a quick compliance check and starts sel…" at bounding box center [747, 444] width 938 height 243
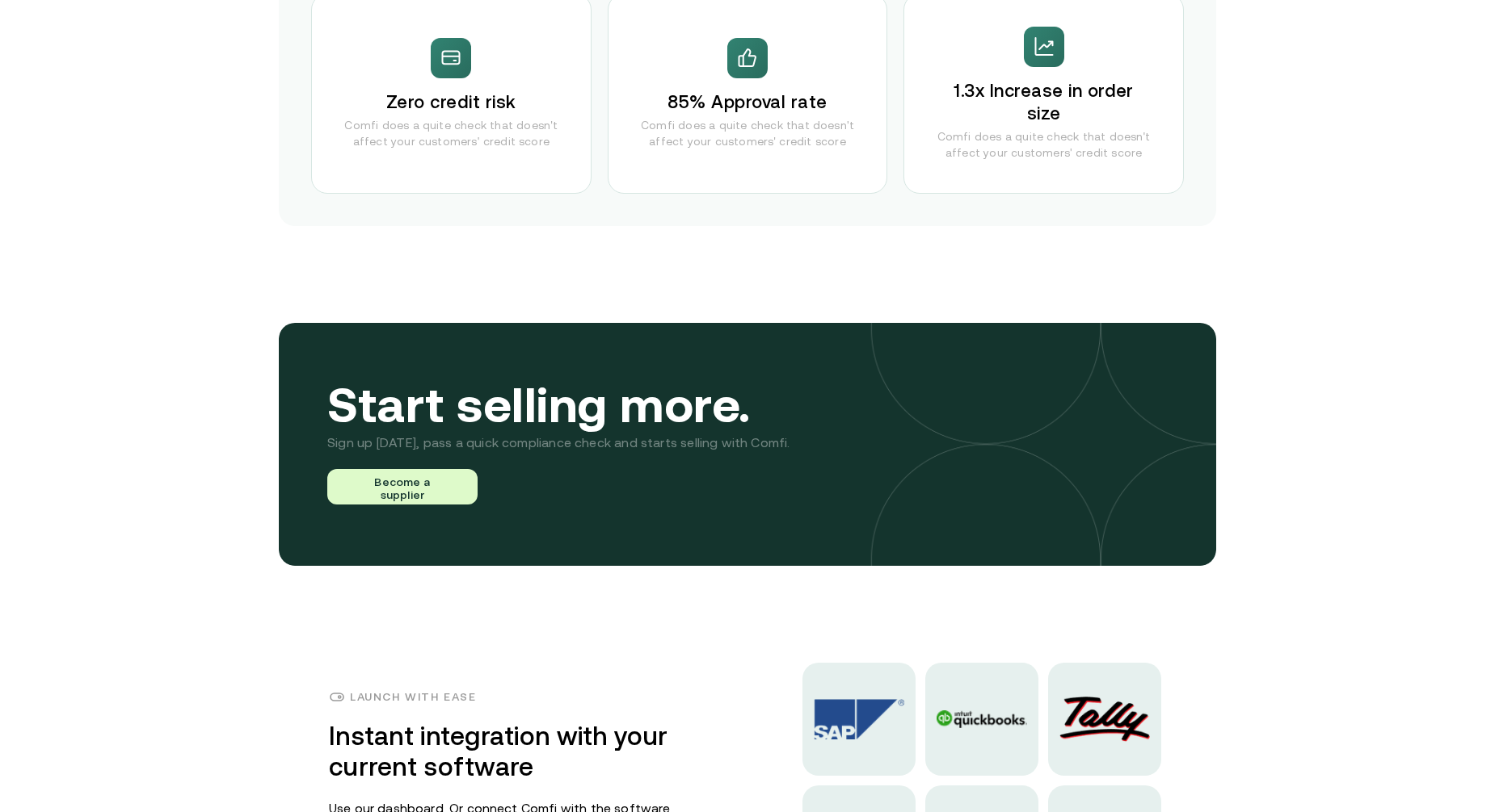
click at [416, 450] on p "Sign up today, pass a quick compliance check and starts selling with Comfi." at bounding box center [558, 443] width 463 height 21
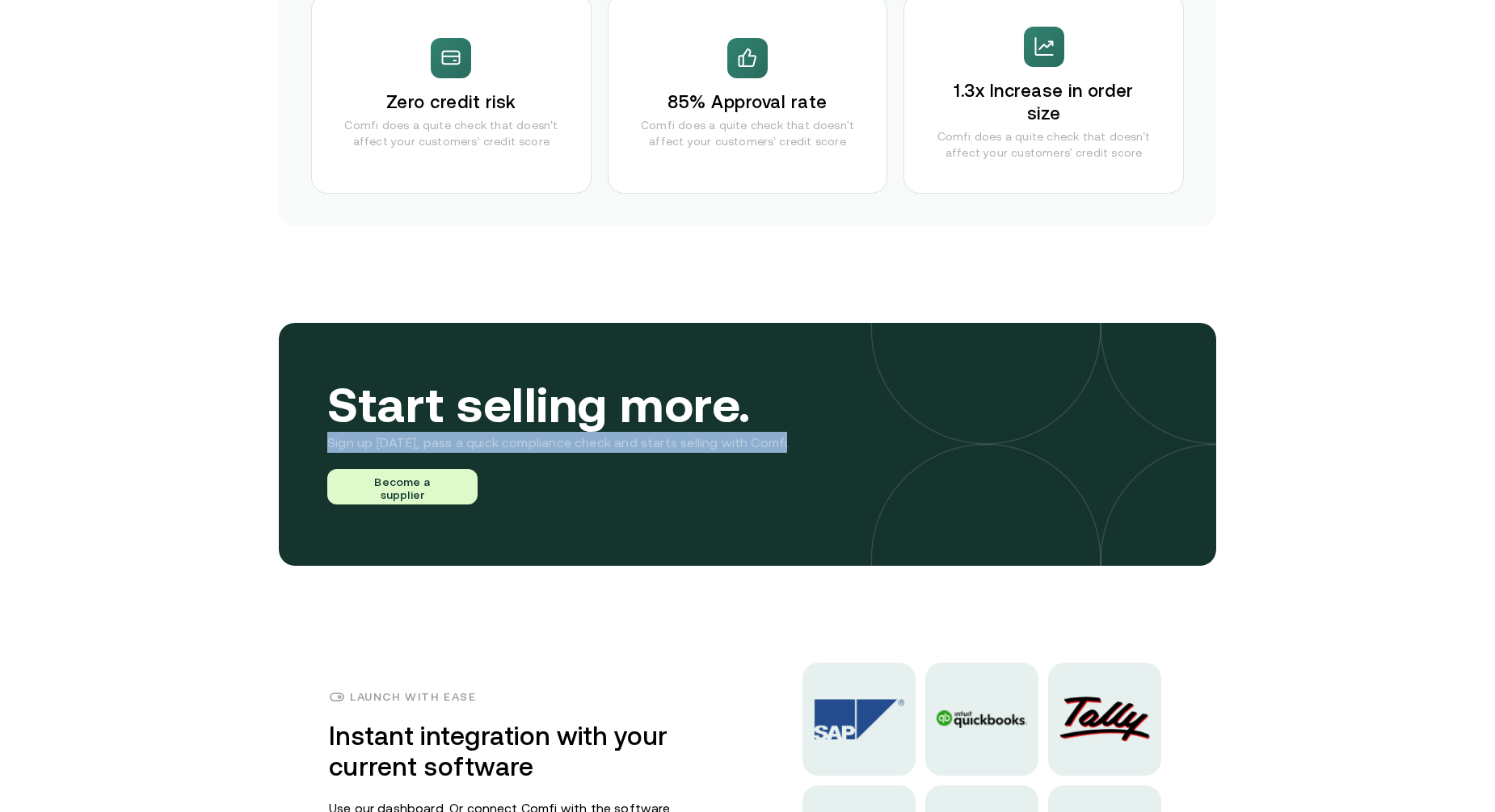
drag, startPoint x: 333, startPoint y: 444, endPoint x: 820, endPoint y: 447, distance: 487.0
click at [820, 447] on div "Start selling more. Sign up today, pass a quick compliance check and starts sel…" at bounding box center [747, 444] width 938 height 243
drag, startPoint x: 820, startPoint y: 447, endPoint x: 642, endPoint y: 454, distance: 178.1
click at [642, 454] on div "Start selling more. Sign up today, pass a quick compliance check and starts sel…" at bounding box center [747, 444] width 938 height 243
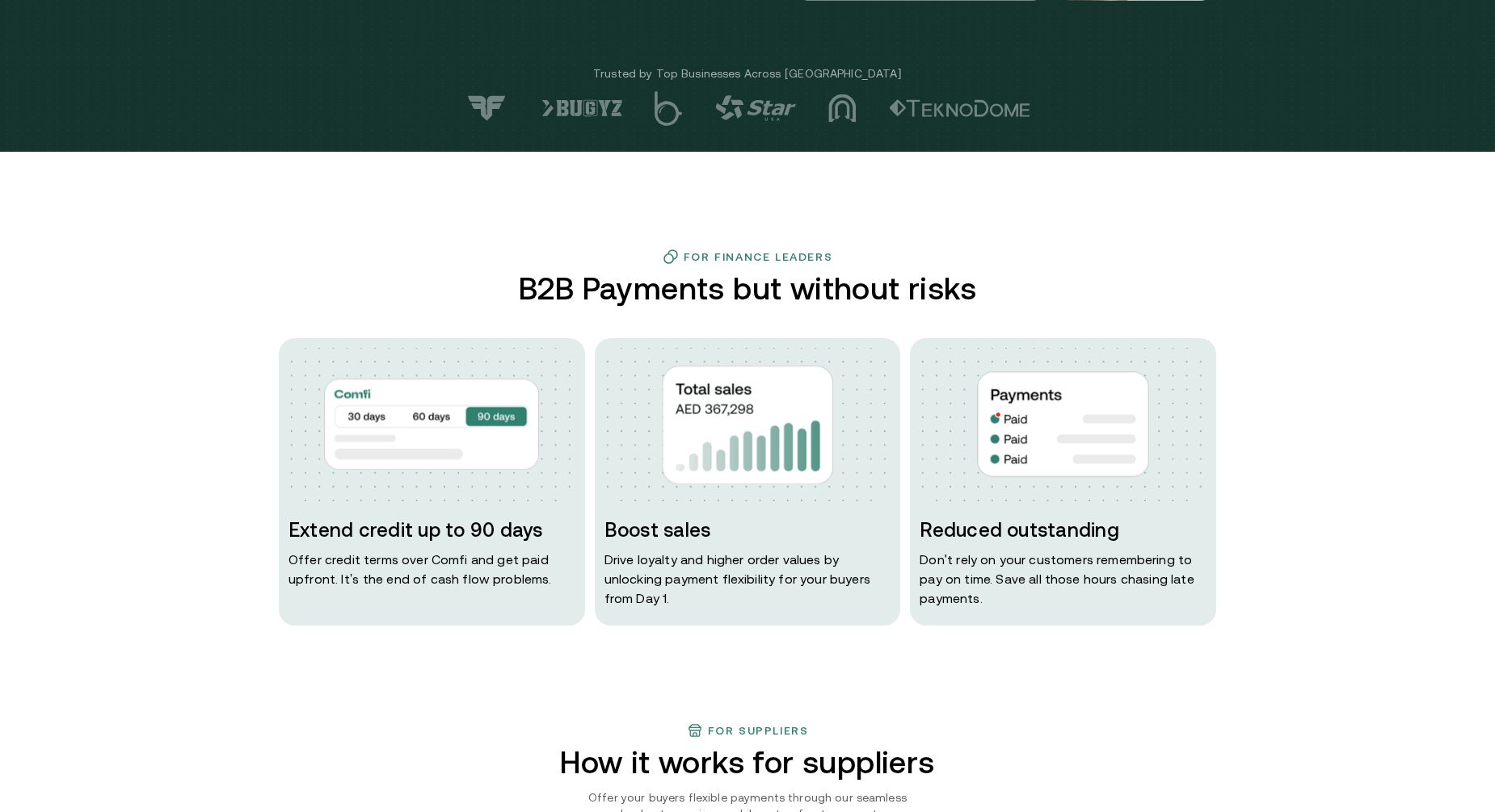
scroll to position [0, 0]
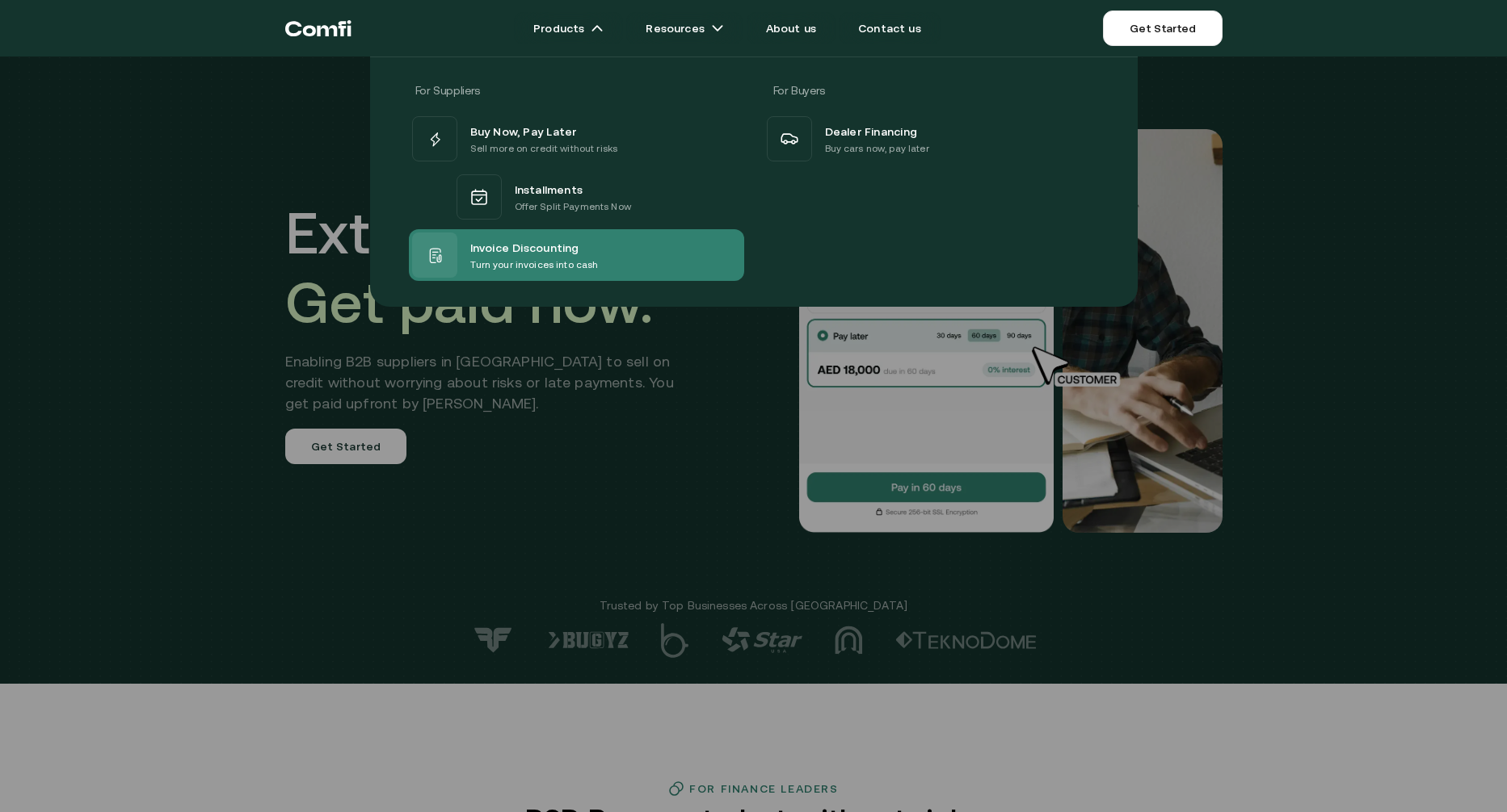
click at [484, 247] on span "Invoice Discounting" at bounding box center [524, 248] width 109 height 20
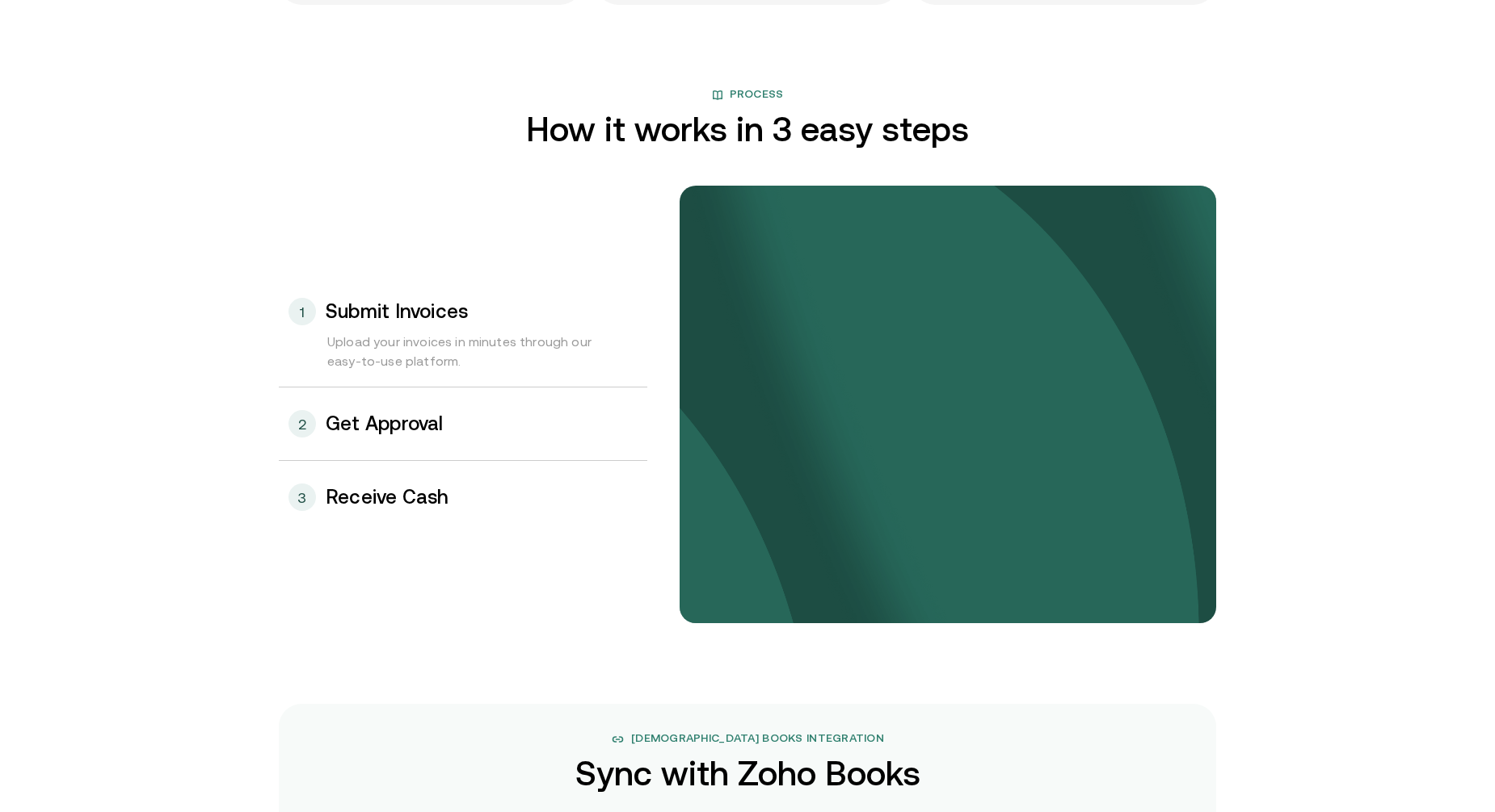
scroll to position [1615, 0]
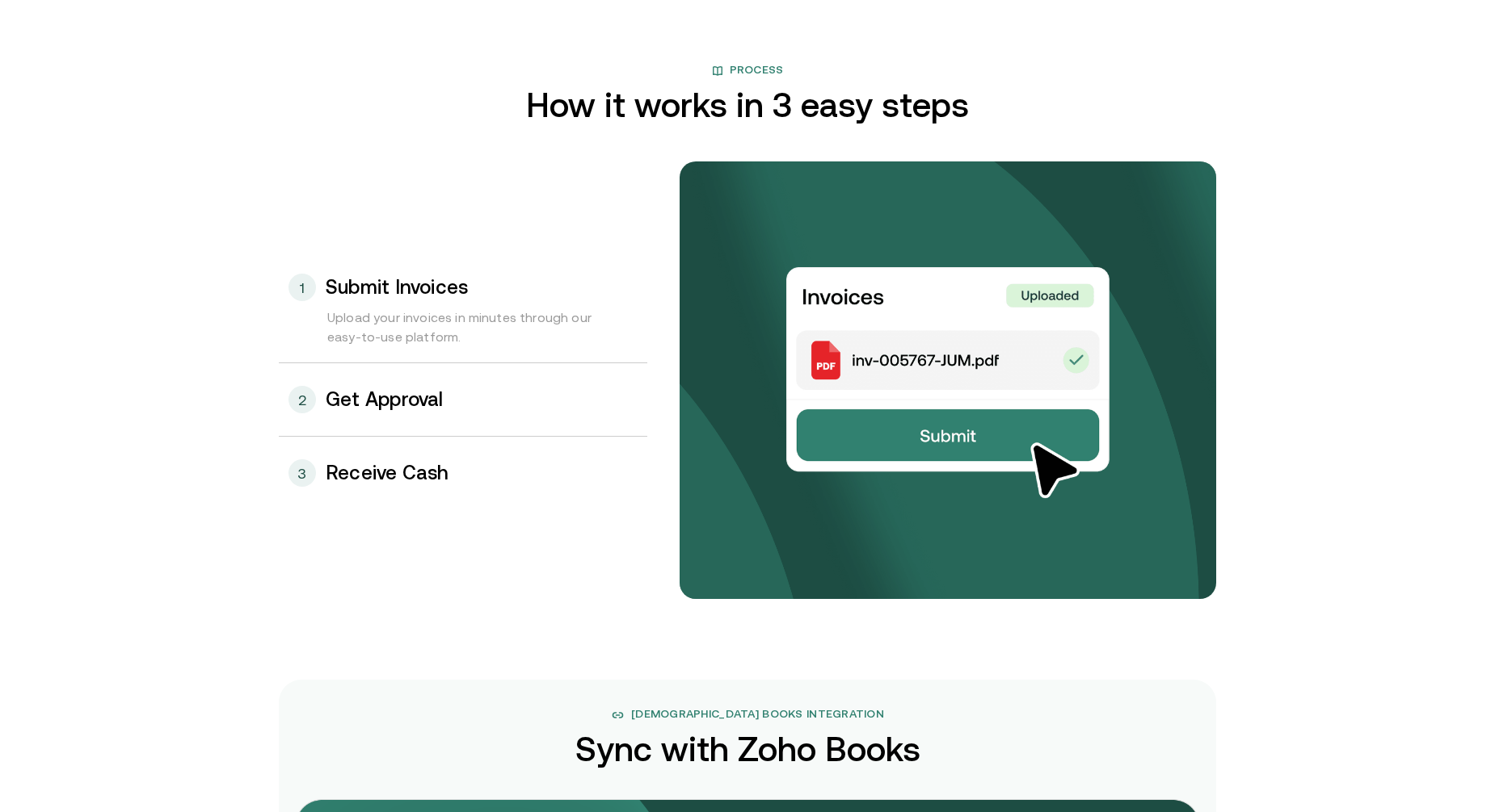
click at [423, 384] on div "2 Get Approval" at bounding box center [463, 399] width 369 height 73
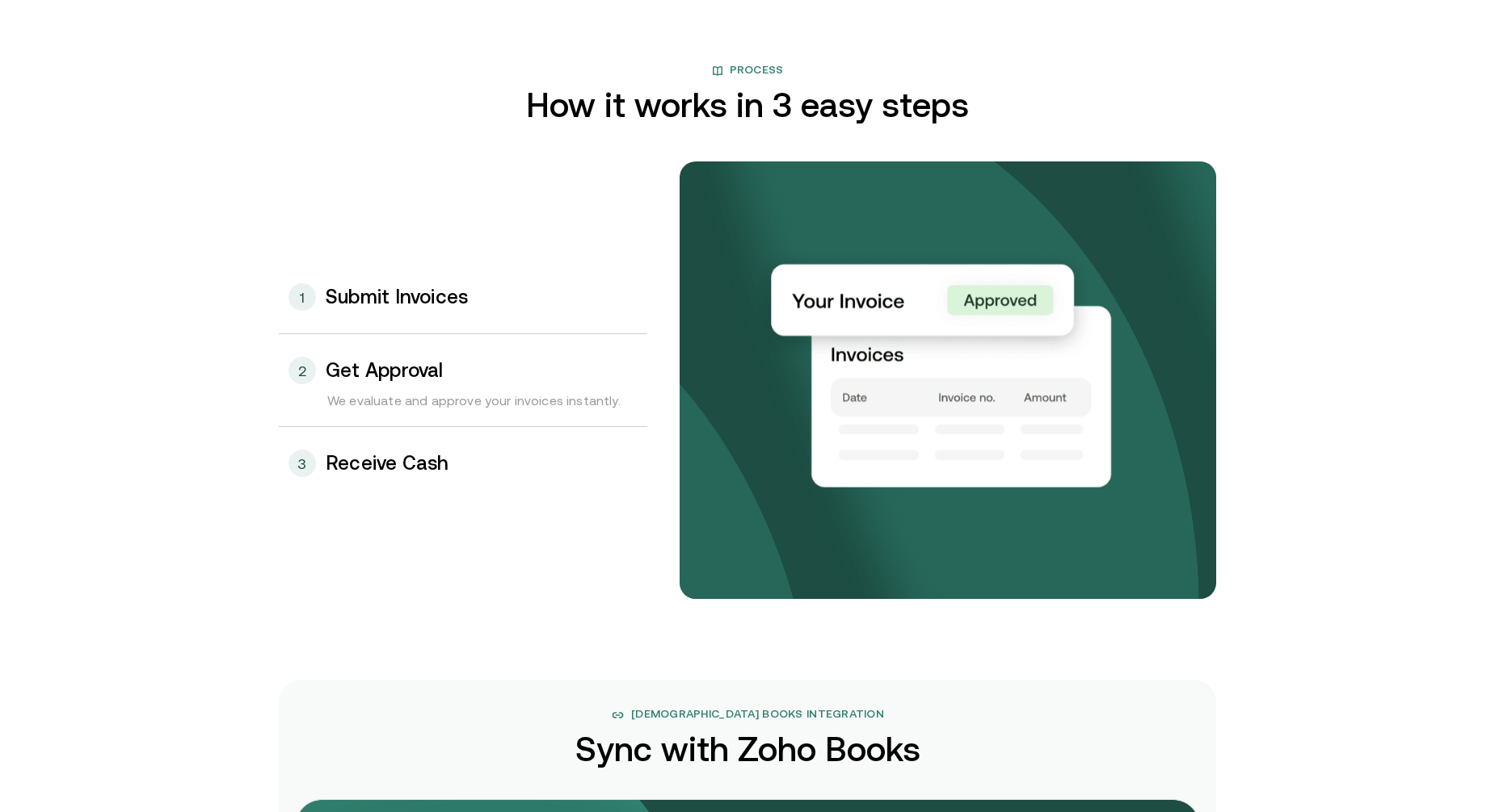
click at [416, 450] on div "3 Receive Cash" at bounding box center [463, 463] width 369 height 73
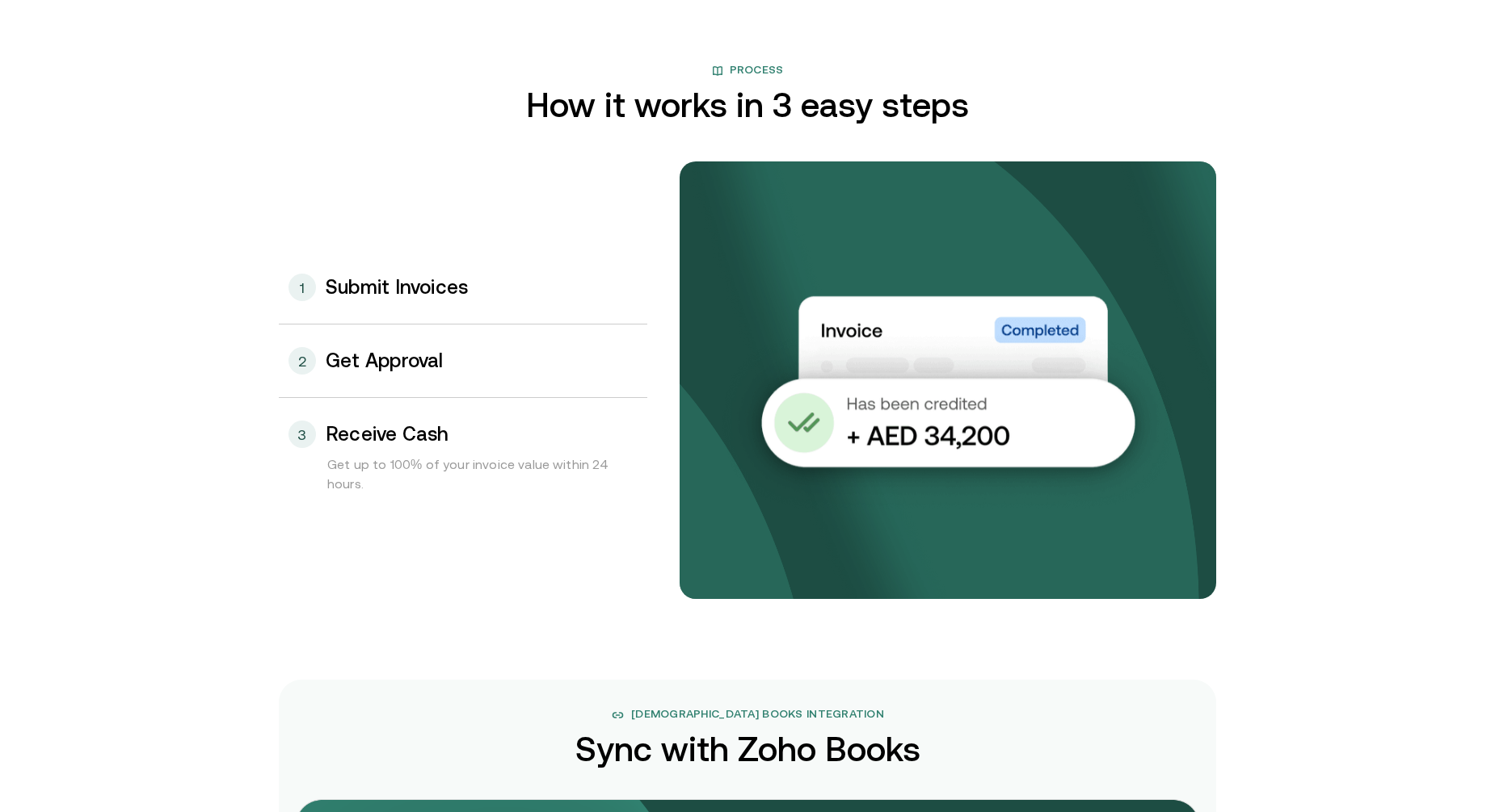
click at [384, 341] on div "2 Get Approval" at bounding box center [463, 360] width 369 height 73
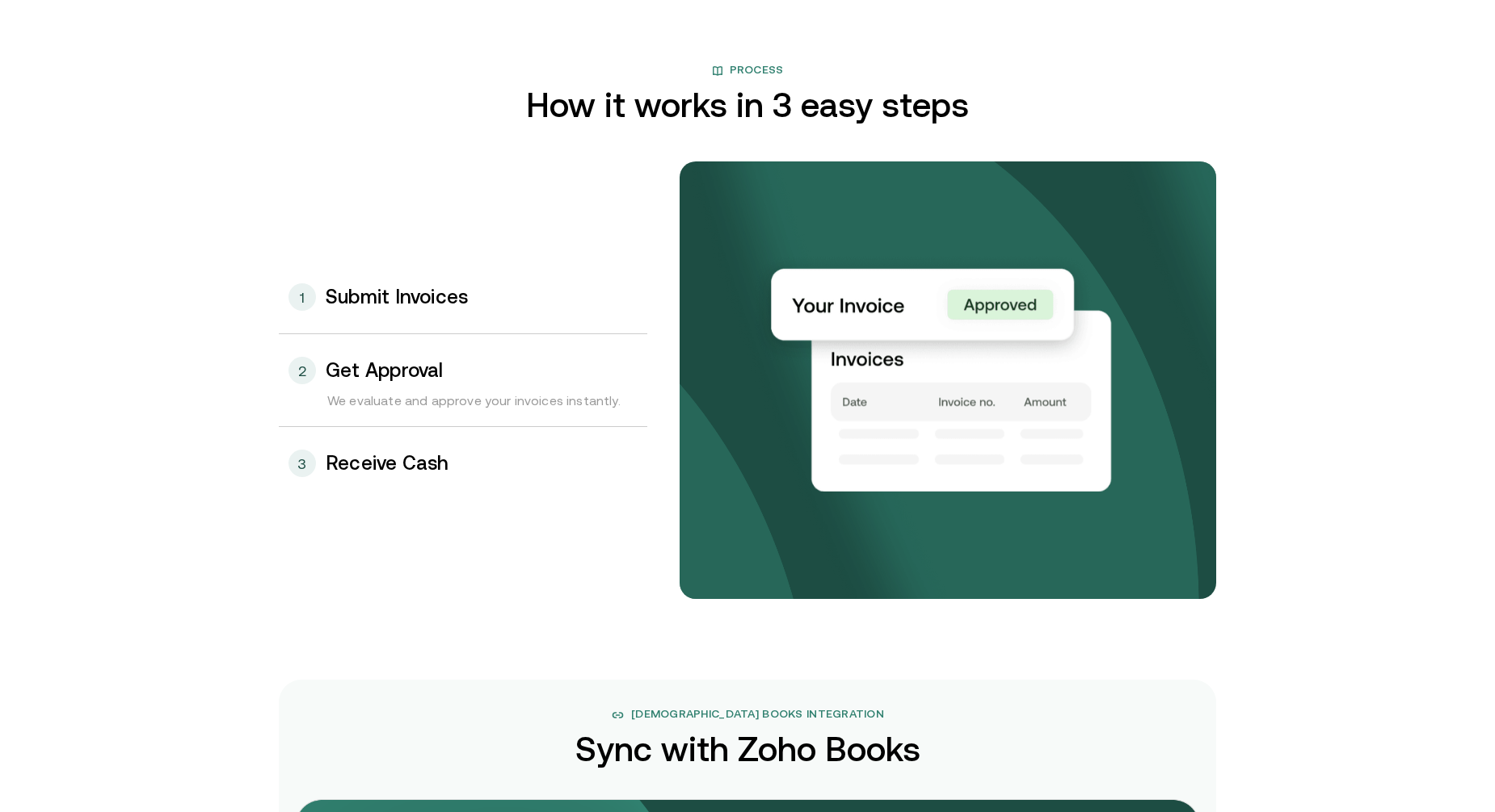
click at [411, 287] on h3 "Submit Invoices" at bounding box center [396, 297] width 142 height 21
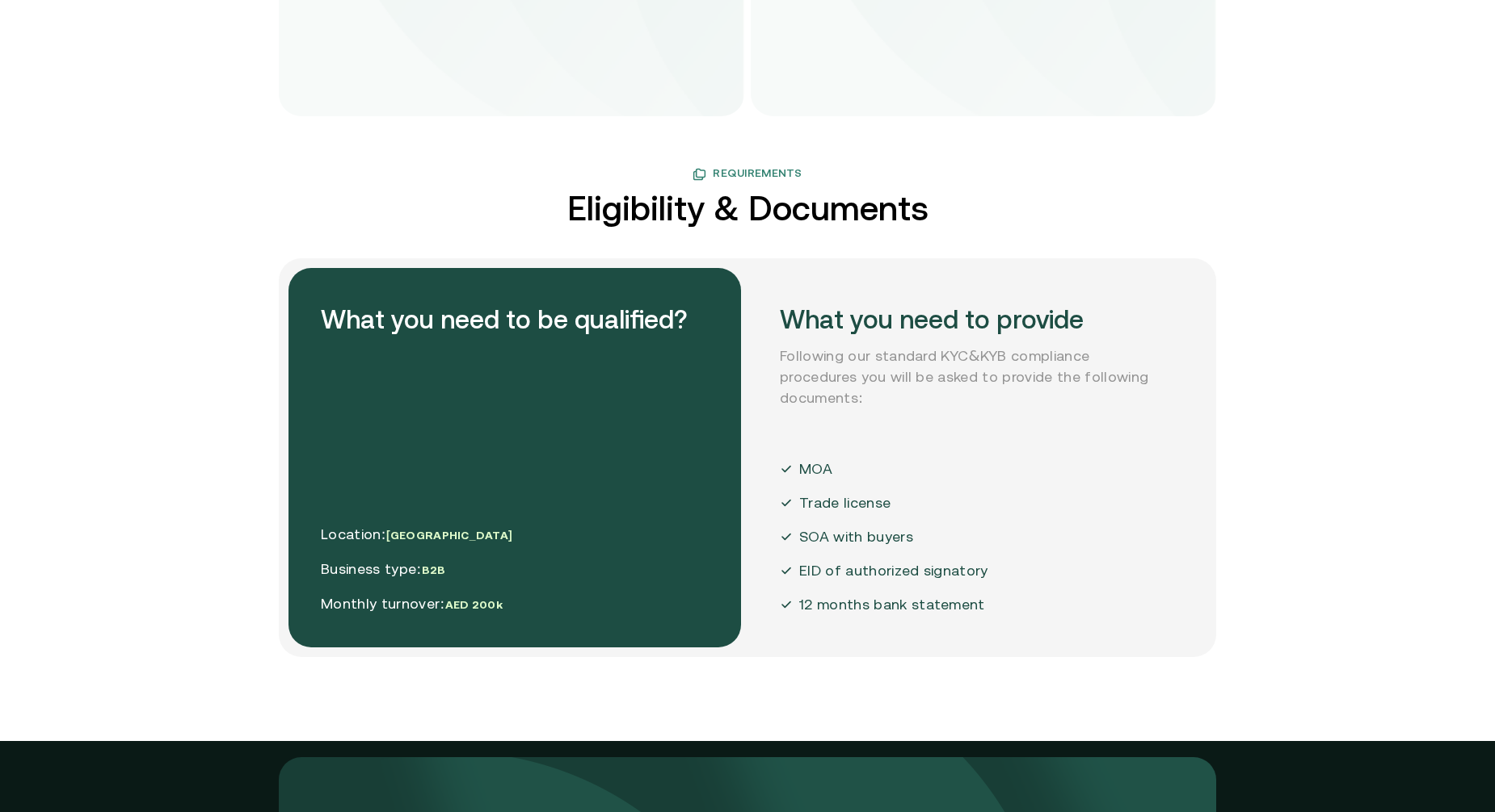
scroll to position [3714, 0]
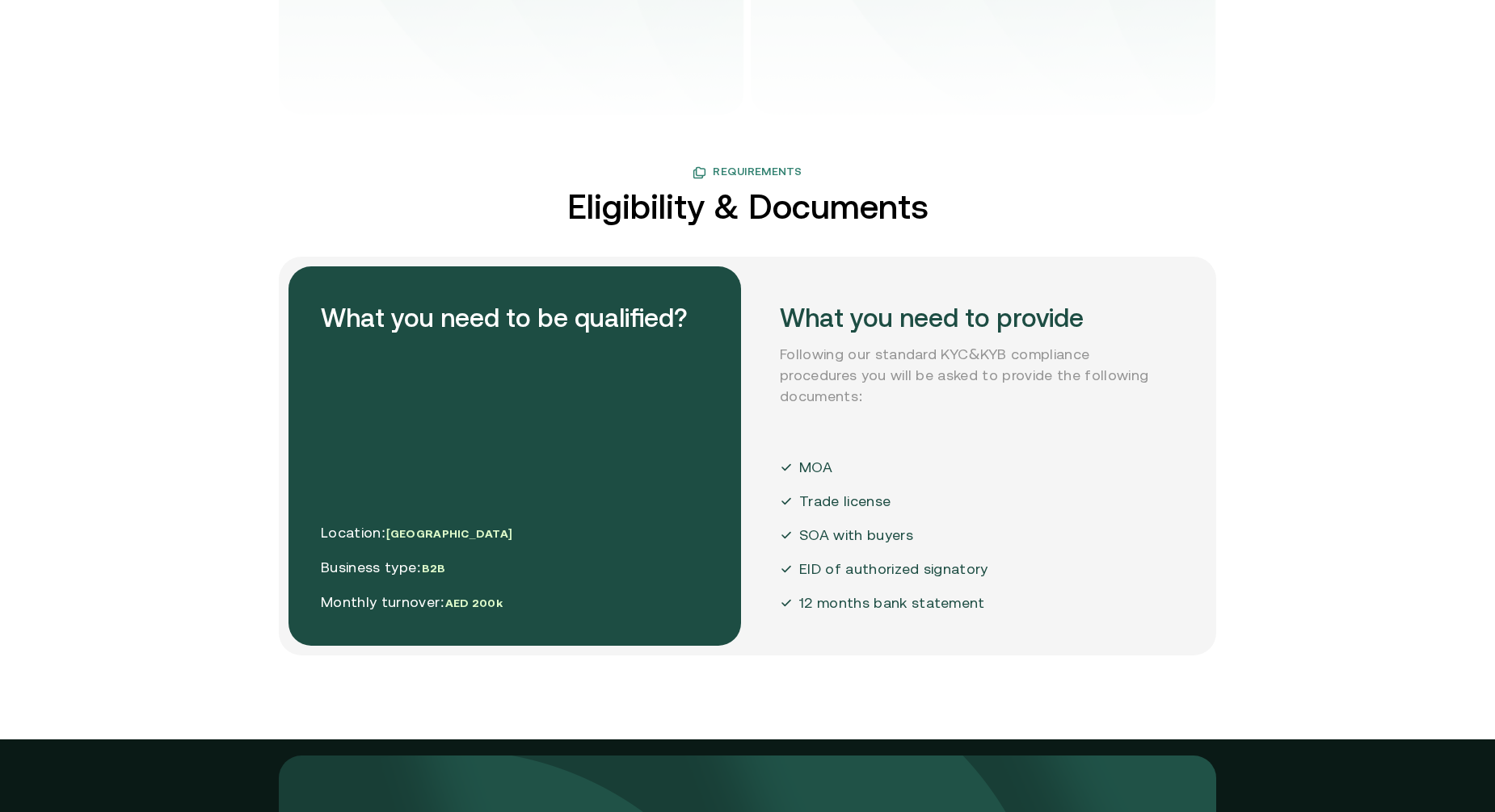
click at [1040, 381] on p "Following our standard KYC&KYB compliance procedures you will be asked to provi…" at bounding box center [974, 375] width 387 height 63
click at [322, 332] on div "What you need to be qualified? Location: UAE Business type: B2B Monthly turnove…" at bounding box center [515, 456] width 453 height 380
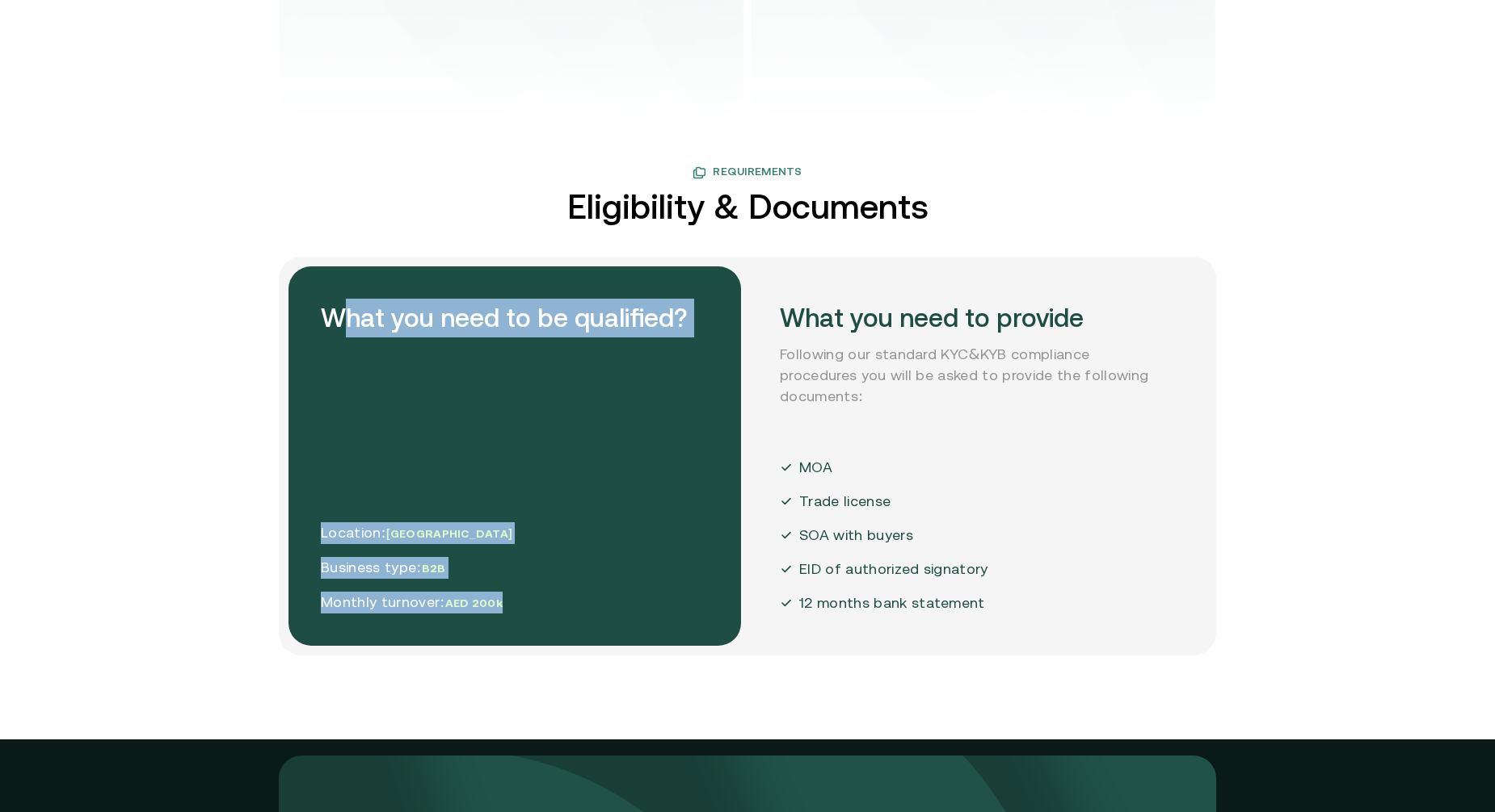
drag, startPoint x: 360, startPoint y: 321, endPoint x: 535, endPoint y: 601, distance: 330.2
click at [535, 601] on div "What you need to be qualified? Location: UAE Business type: B2B Monthly turnove…" at bounding box center [515, 456] width 453 height 380
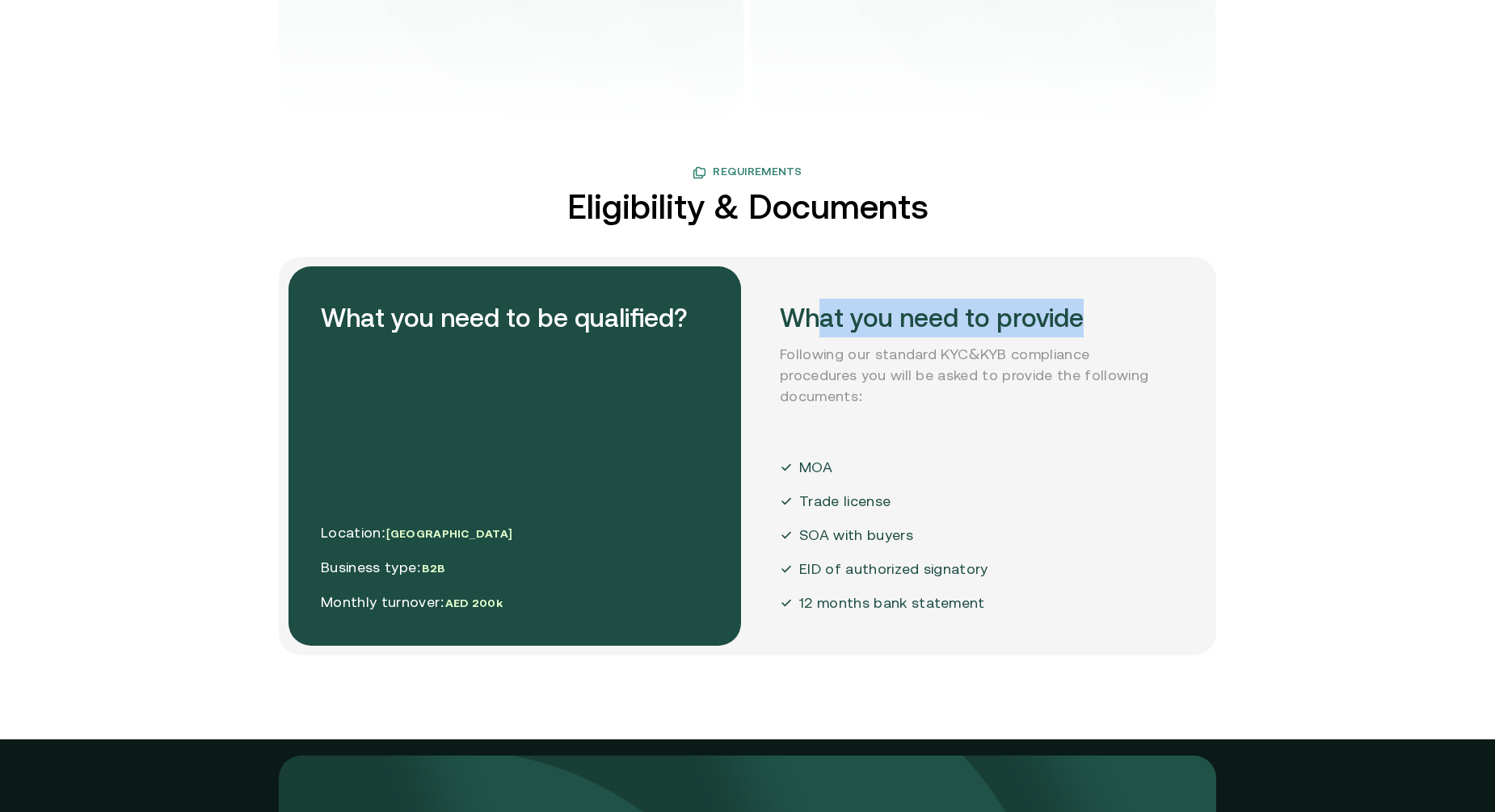
drag, startPoint x: 924, startPoint y: 323, endPoint x: 1100, endPoint y: 328, distance: 176.1
click at [1100, 328] on h2 "What you need to provide" at bounding box center [974, 318] width 387 height 38
click at [989, 444] on div "What you need to provide Following our standard KYC&KYB compliance procedures y…" at bounding box center [974, 456] width 453 height 380
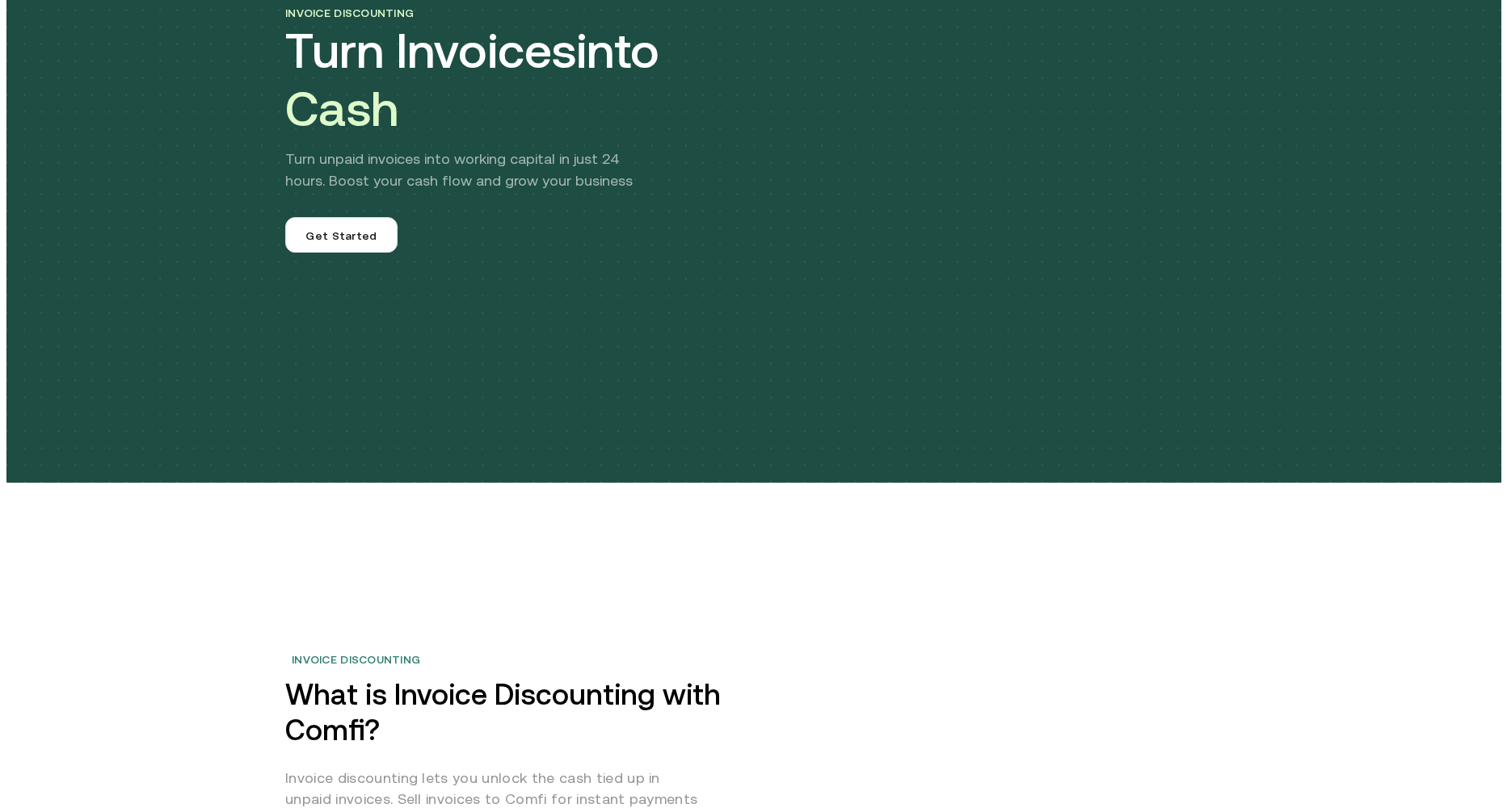
scroll to position [0, 0]
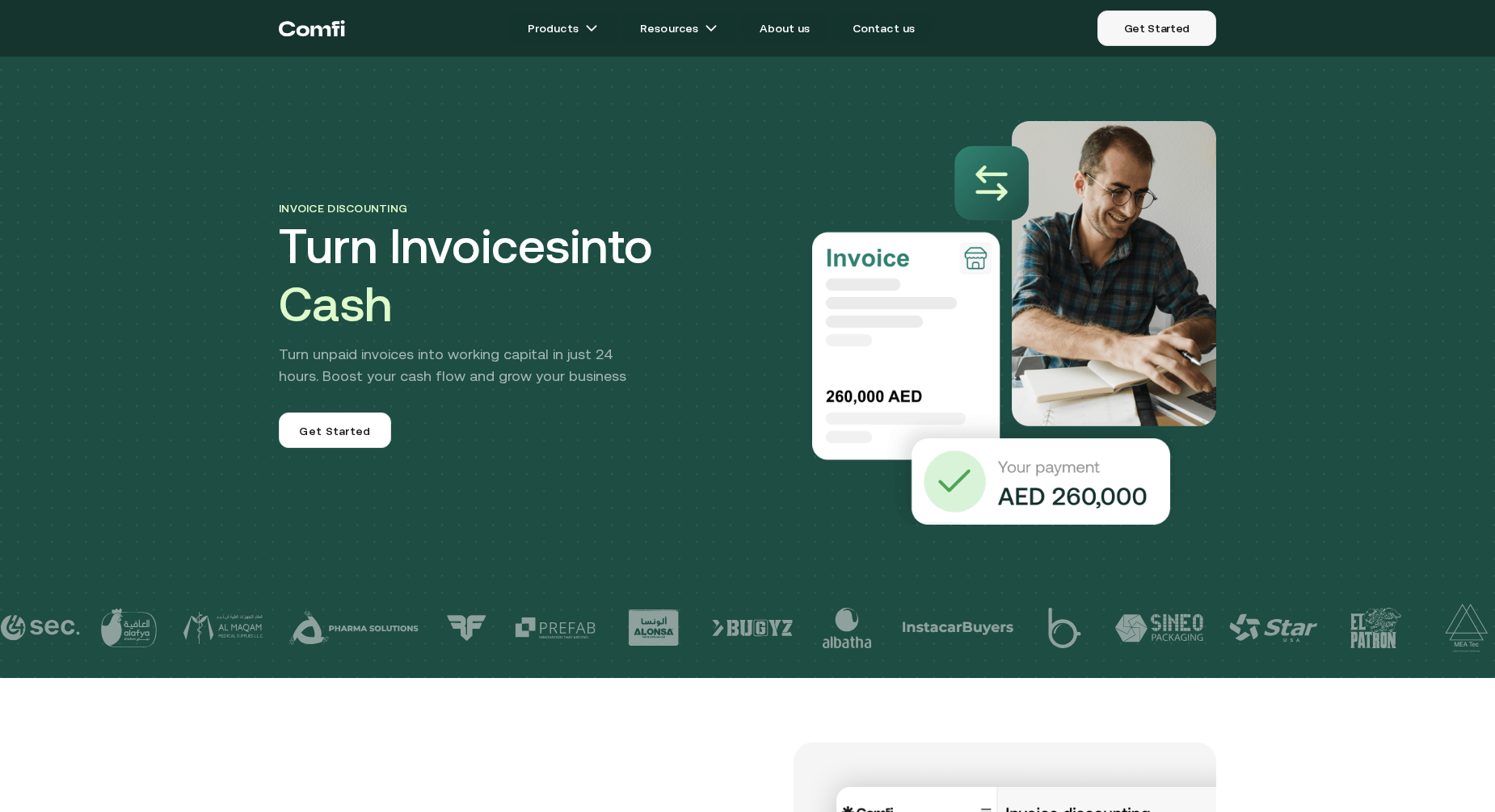
click at [1143, 40] on link "Get Started" at bounding box center [1156, 28] width 119 height 35
